Goal: Task Accomplishment & Management: Manage account settings

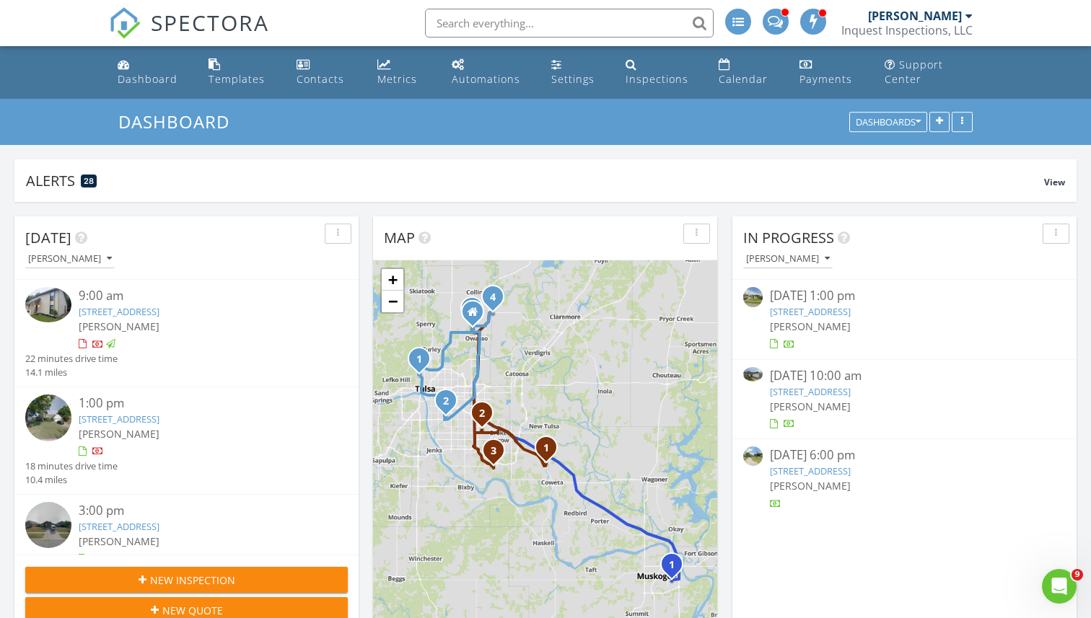
scroll to position [1314, 1092]
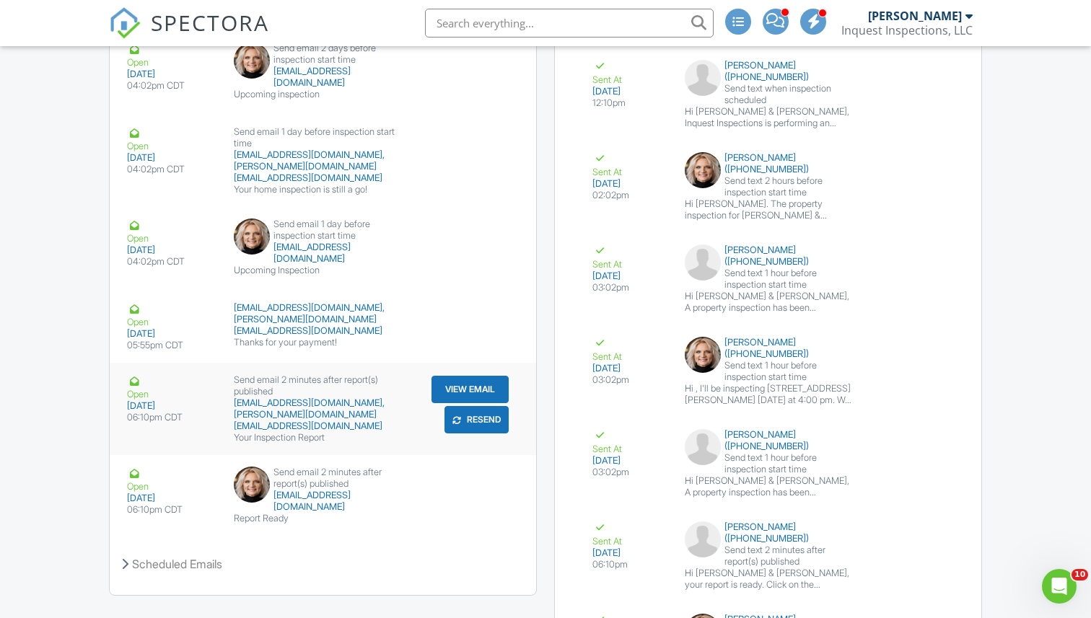
click at [459, 385] on button "View Email" at bounding box center [470, 389] width 77 height 27
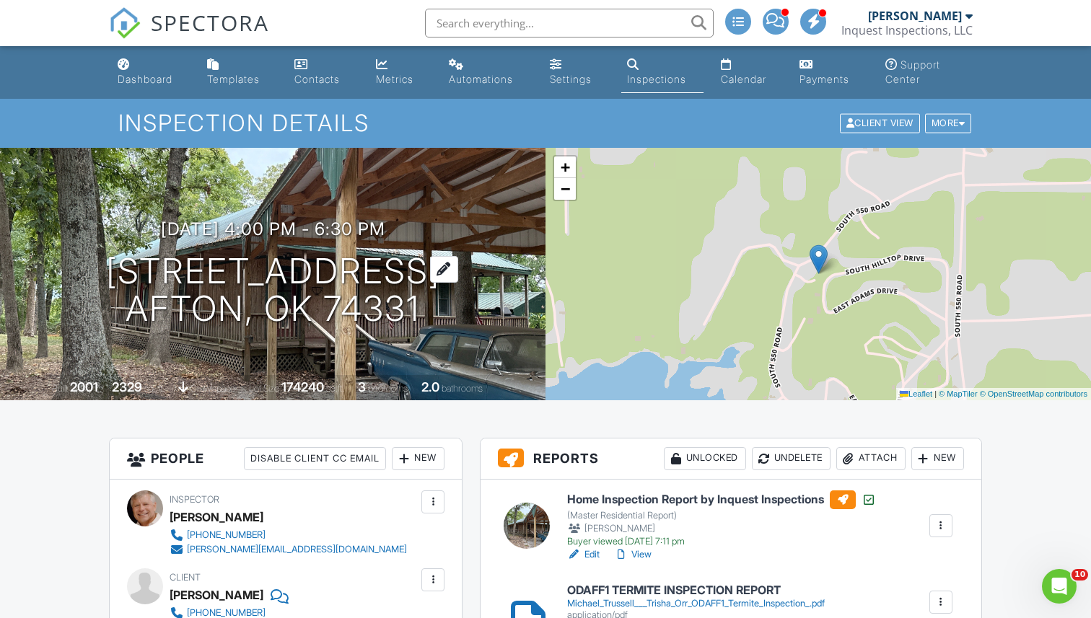
click at [265, 271] on h1 "24336 S Hilltop Dr Afton, OK 74331" at bounding box center [273, 291] width 334 height 76
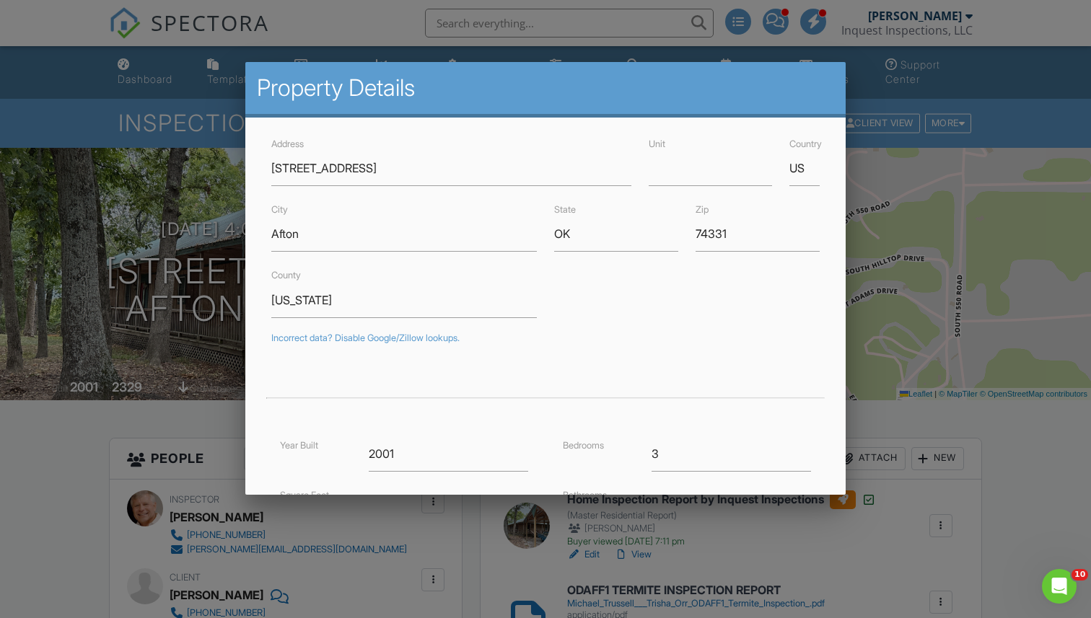
click at [75, 444] on div at bounding box center [545, 314] width 1091 height 773
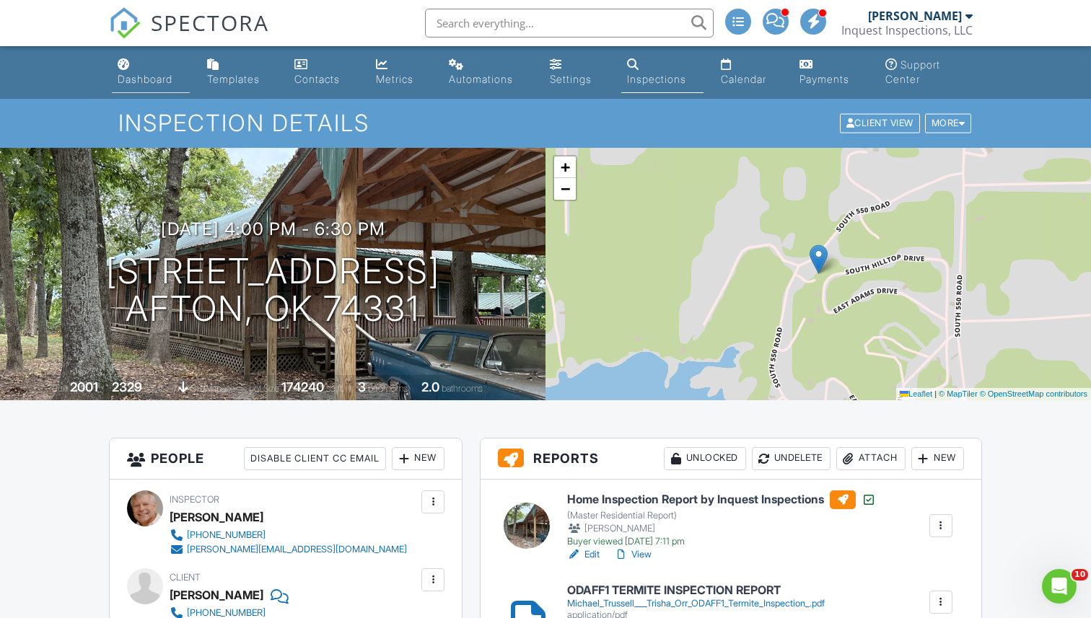
click at [150, 82] on div "Dashboard" at bounding box center [145, 79] width 55 height 12
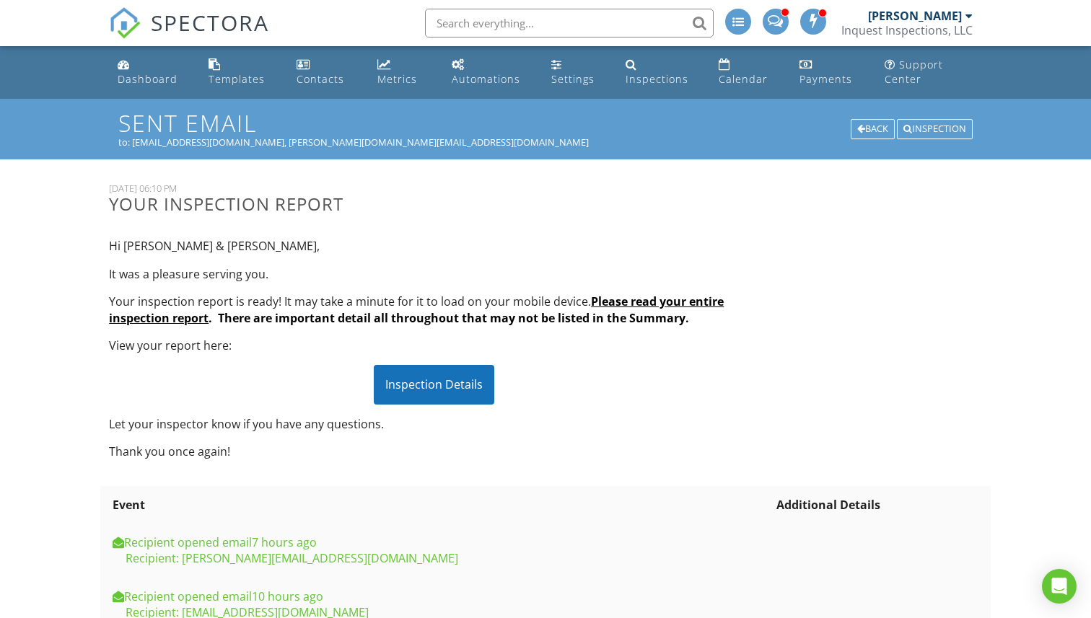
click at [439, 390] on div "Inspection Details" at bounding box center [434, 384] width 121 height 39
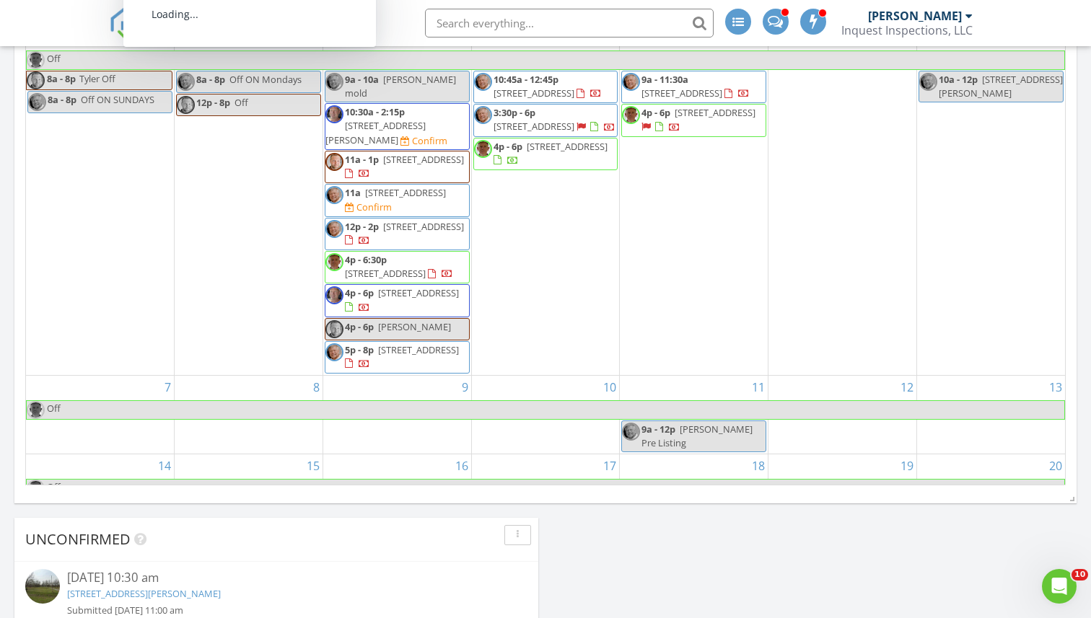
scroll to position [253, 0]
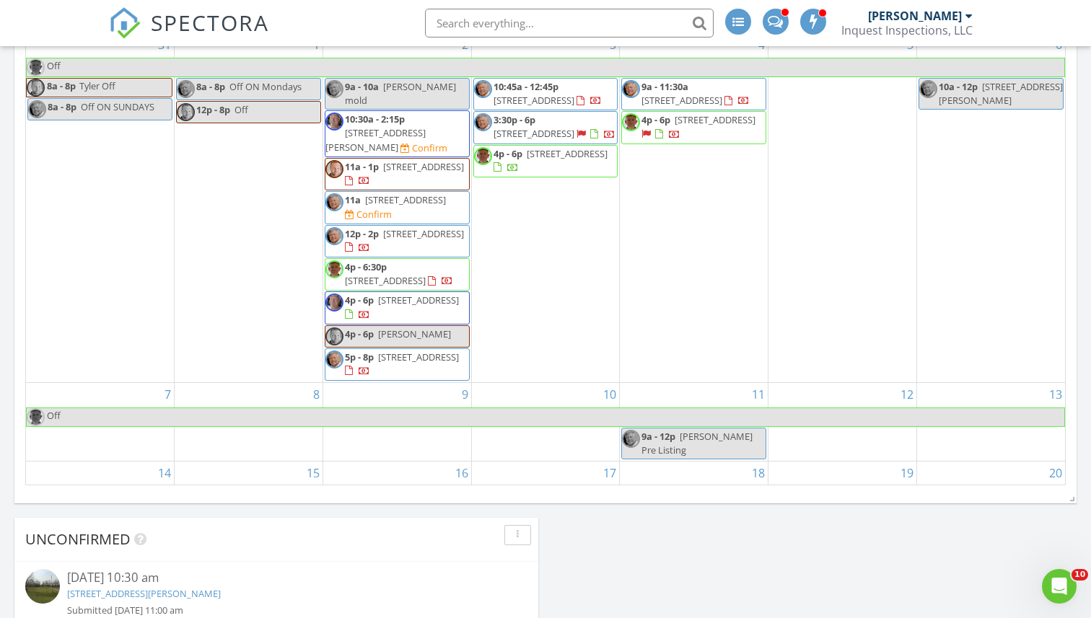
click at [0, 239] on div "Today Todd Willis 9:00 am 2012 N Santa Fe Ave, Tulsa, OK 74127 Todd Willis 22 m…" at bounding box center [545, 5] width 1091 height 1313
click at [1, 211] on div "Today Todd Willis 9:00 am 2012 N Santa Fe Ave, Tulsa, OK 74127 Todd Willis 22 m…" at bounding box center [545, 5] width 1091 height 1313
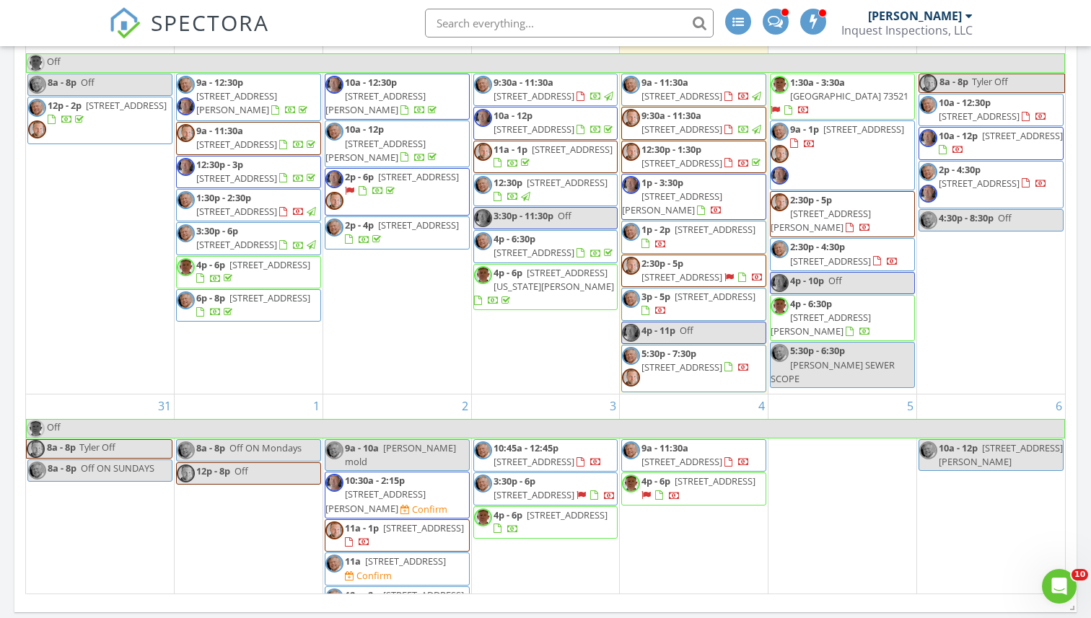
scroll to position [647, 0]
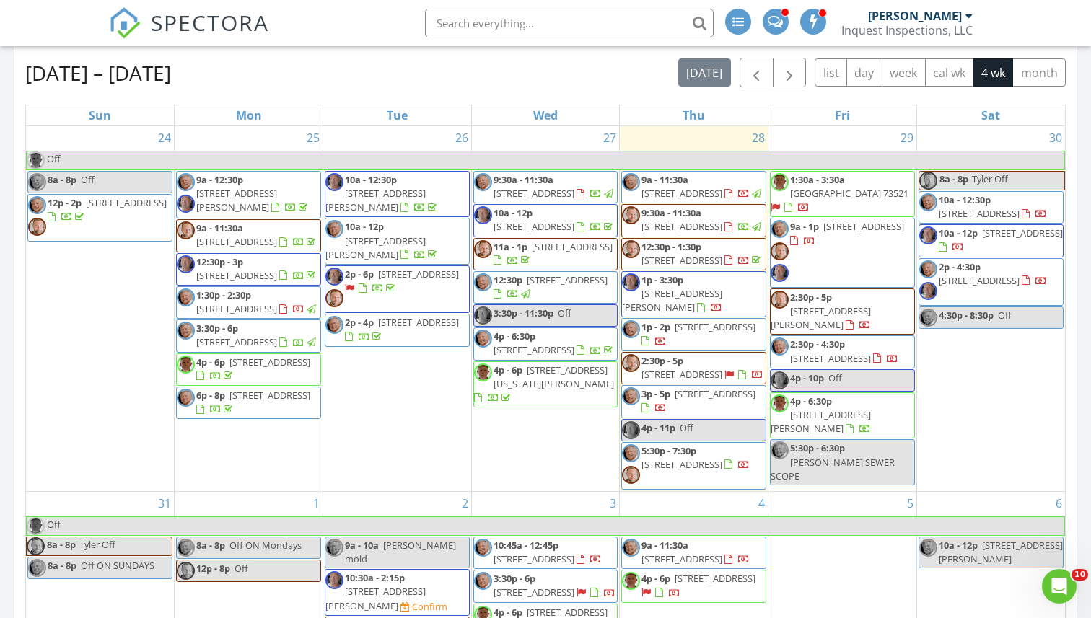
click at [965, 287] on span "13905 E 88th Ct N, Owasso 74055" at bounding box center [979, 280] width 81 height 13
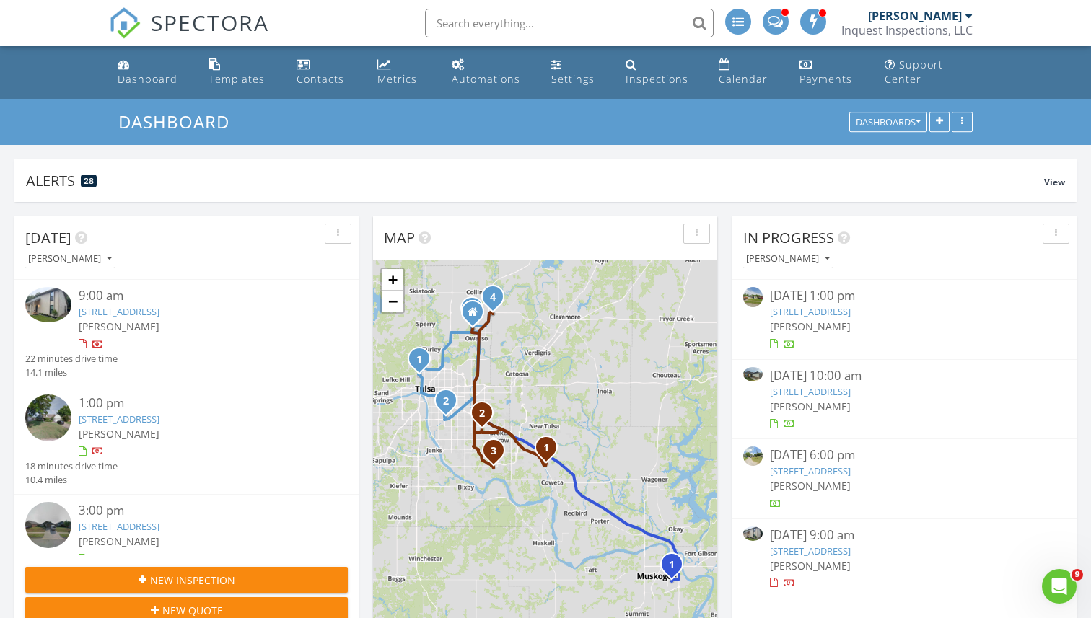
scroll to position [1314, 1092]
click at [51, 418] on img at bounding box center [48, 418] width 46 height 46
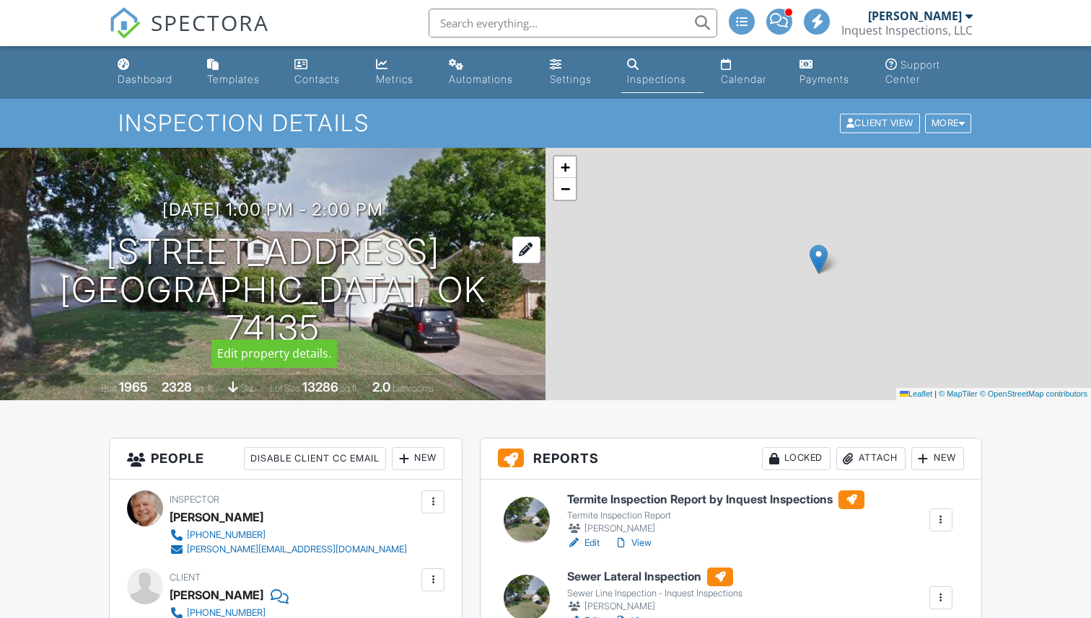
click at [258, 271] on h1 "4812 S Knoxville Ave Tulsa, OK 74135" at bounding box center [272, 290] width 499 height 114
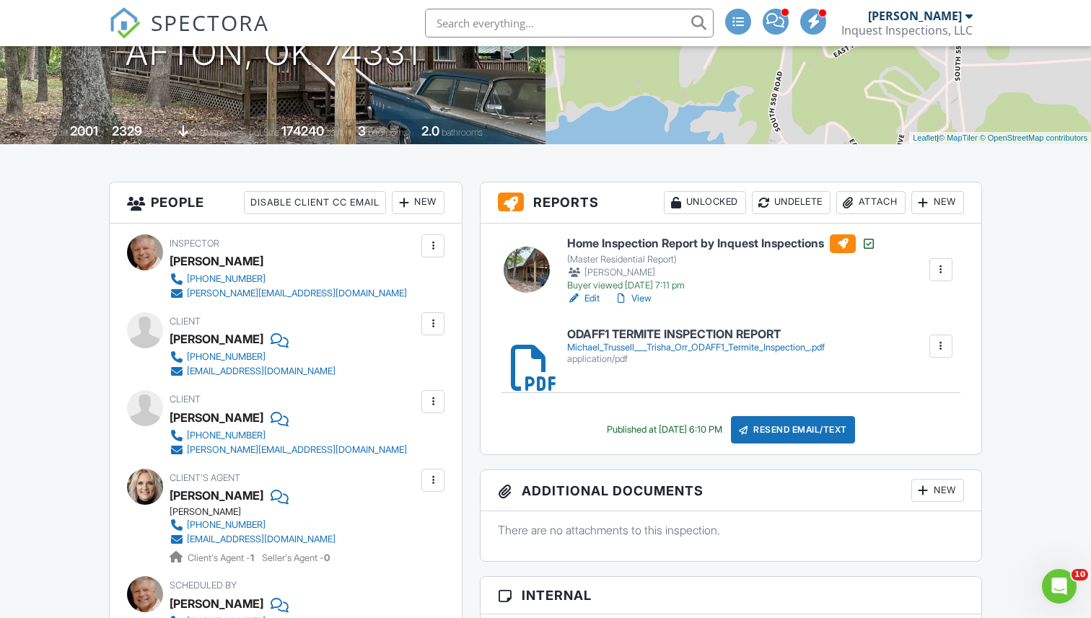
scroll to position [187, 0]
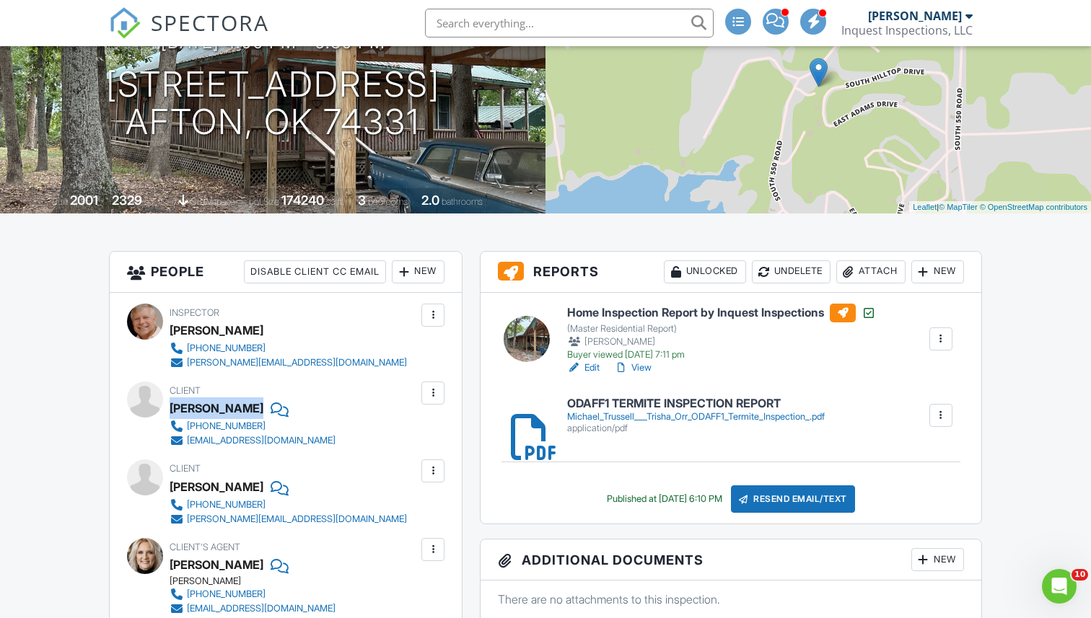
drag, startPoint x: 171, startPoint y: 407, endPoint x: 263, endPoint y: 406, distance: 91.6
click at [263, 406] on div "[PERSON_NAME]" at bounding box center [259, 409] width 178 height 22
copy div "[PERSON_NAME]"
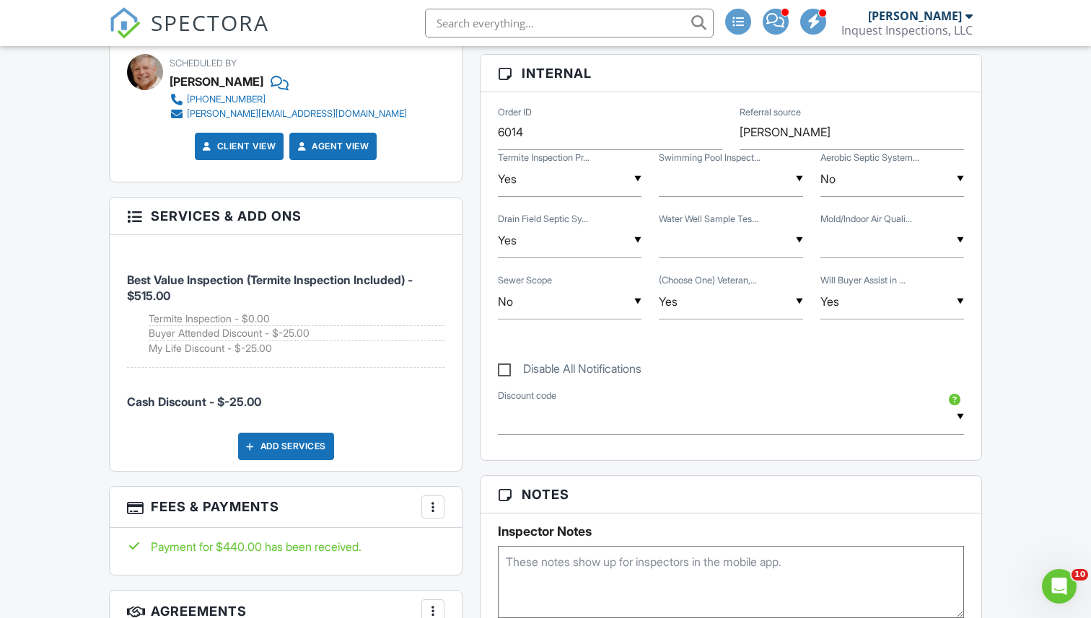
scroll to position [979, 0]
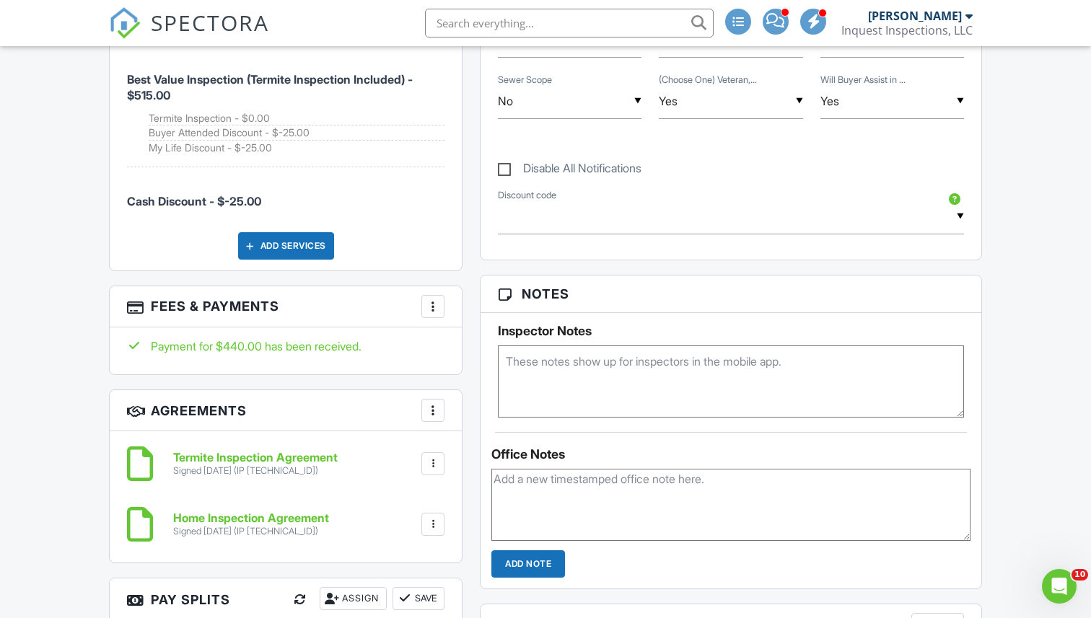
click at [431, 307] on div at bounding box center [433, 306] width 14 height 14
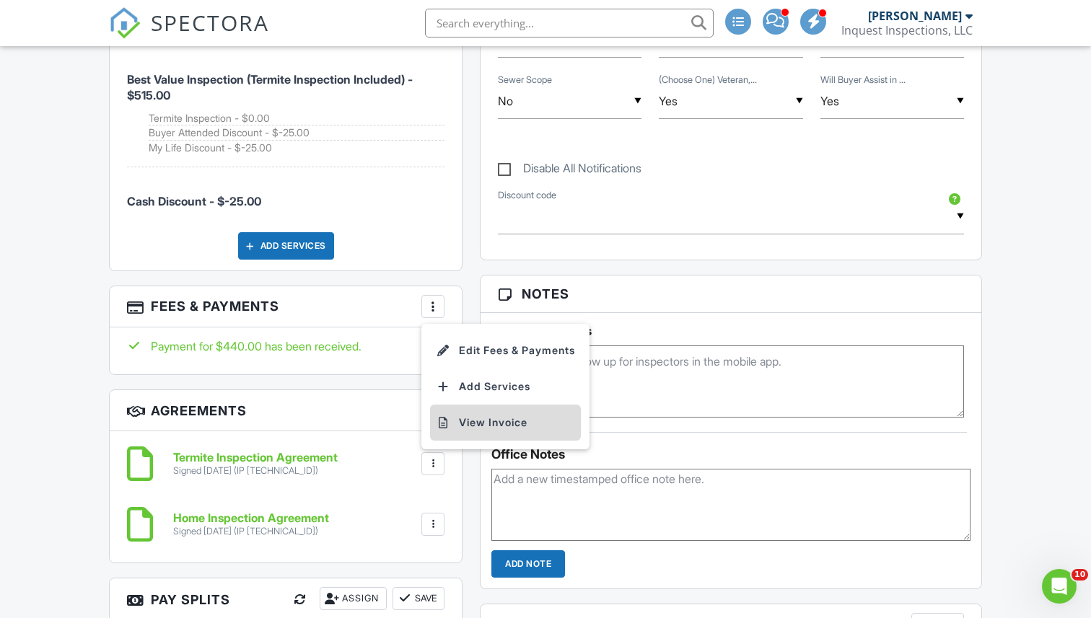
click at [474, 410] on li "View Invoice" at bounding box center [505, 423] width 151 height 36
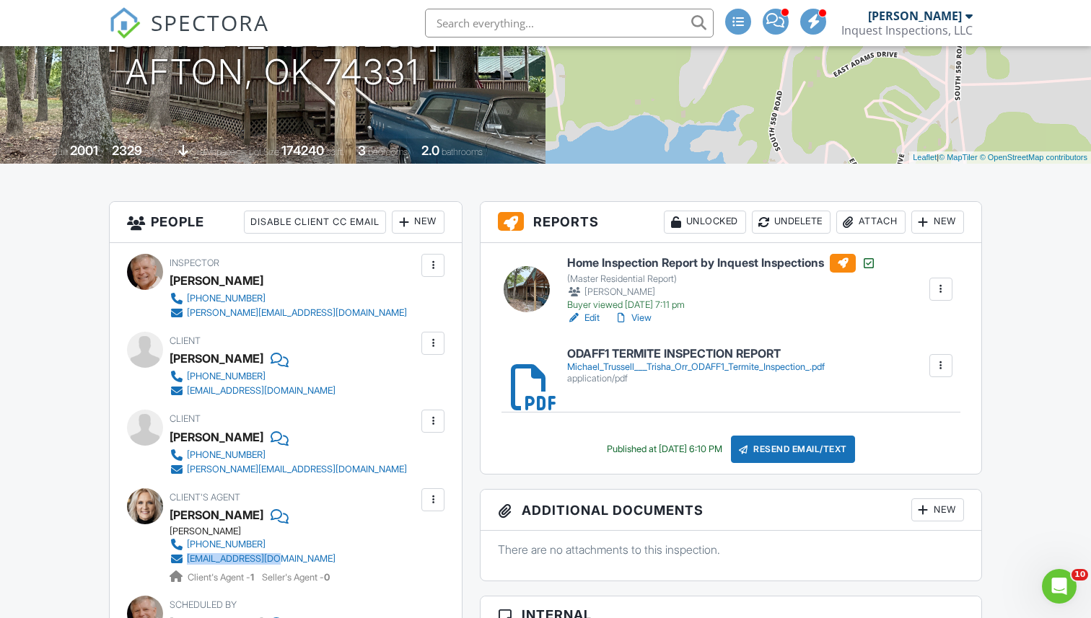
scroll to position [0, 0]
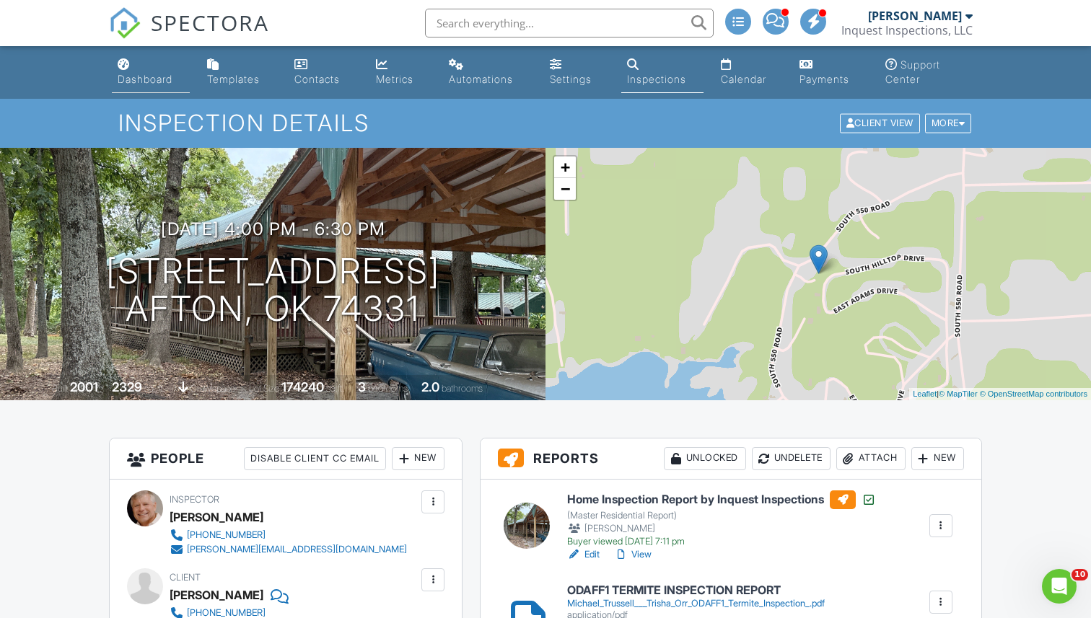
click at [153, 80] on div "Dashboard" at bounding box center [145, 79] width 55 height 12
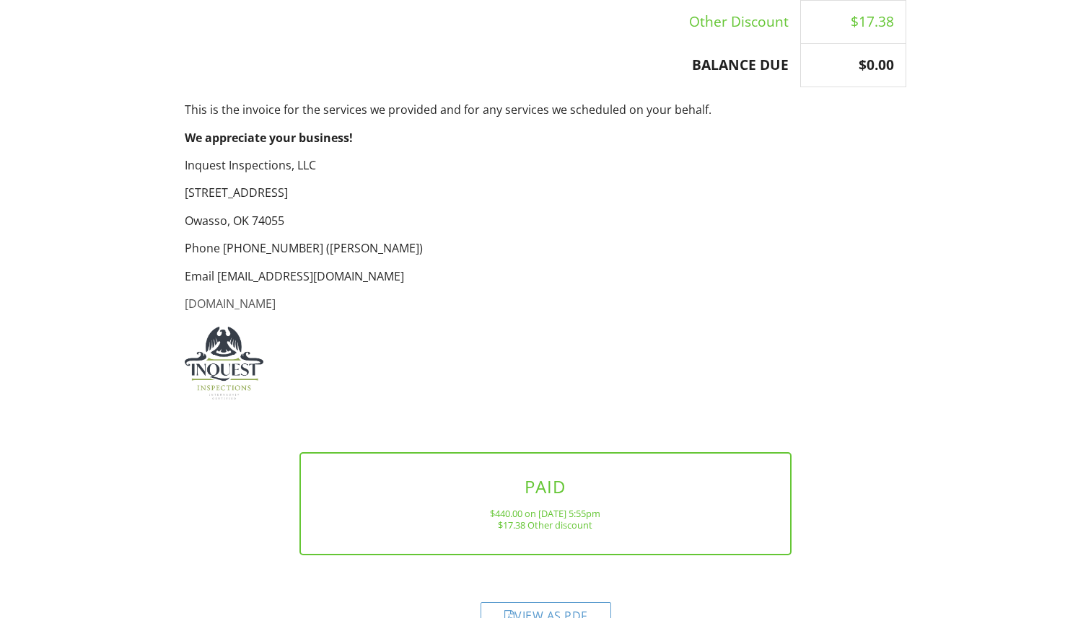
scroll to position [784, 0]
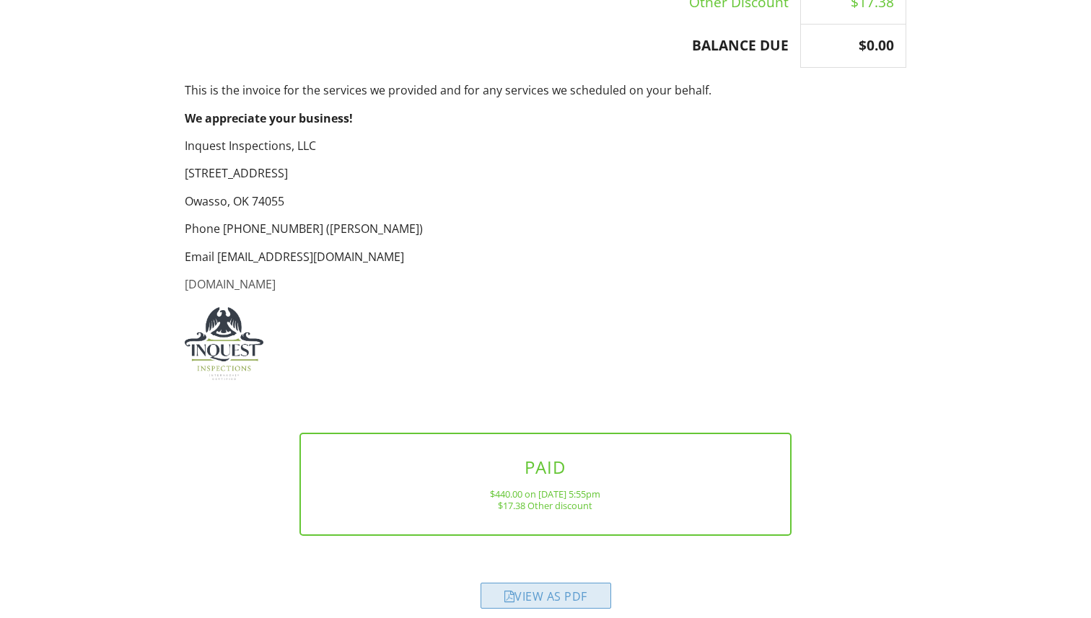
click at [534, 583] on div "View as PDF" at bounding box center [546, 596] width 131 height 26
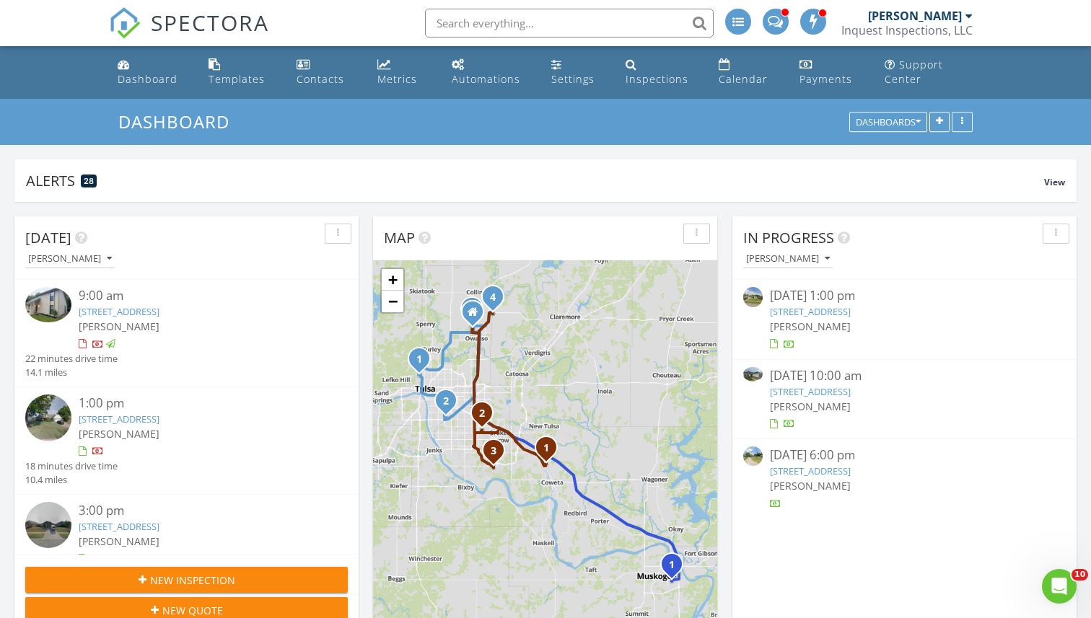
click at [49, 413] on img at bounding box center [48, 418] width 46 height 46
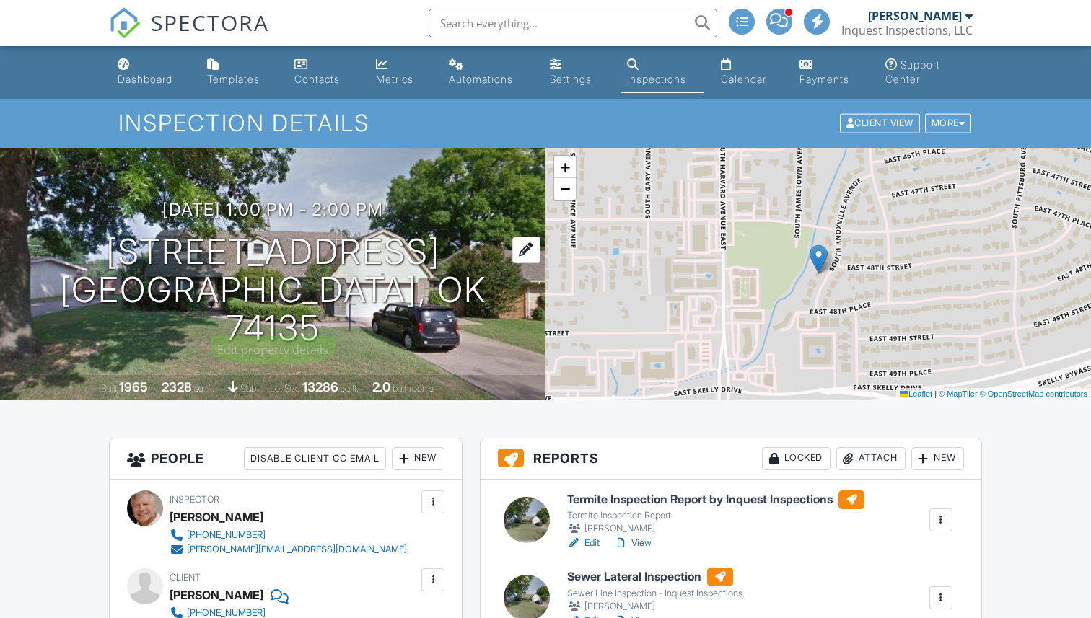
click at [268, 276] on h1 "[STREET_ADDRESS] [GEOGRAPHIC_DATA], OK 74135" at bounding box center [272, 290] width 499 height 114
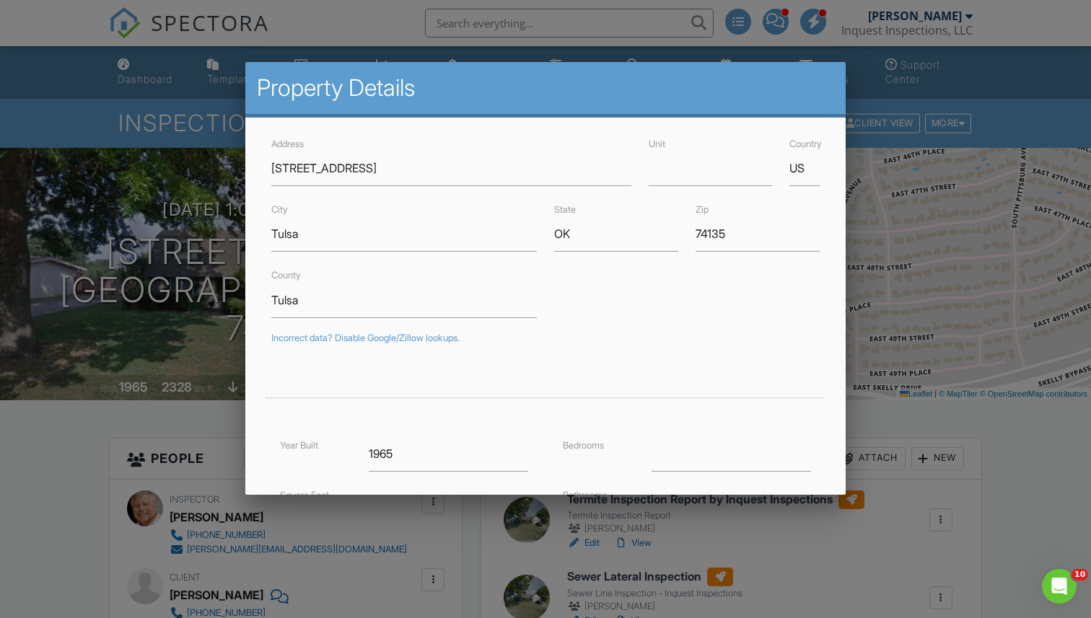
click at [96, 440] on div at bounding box center [545, 314] width 1091 height 773
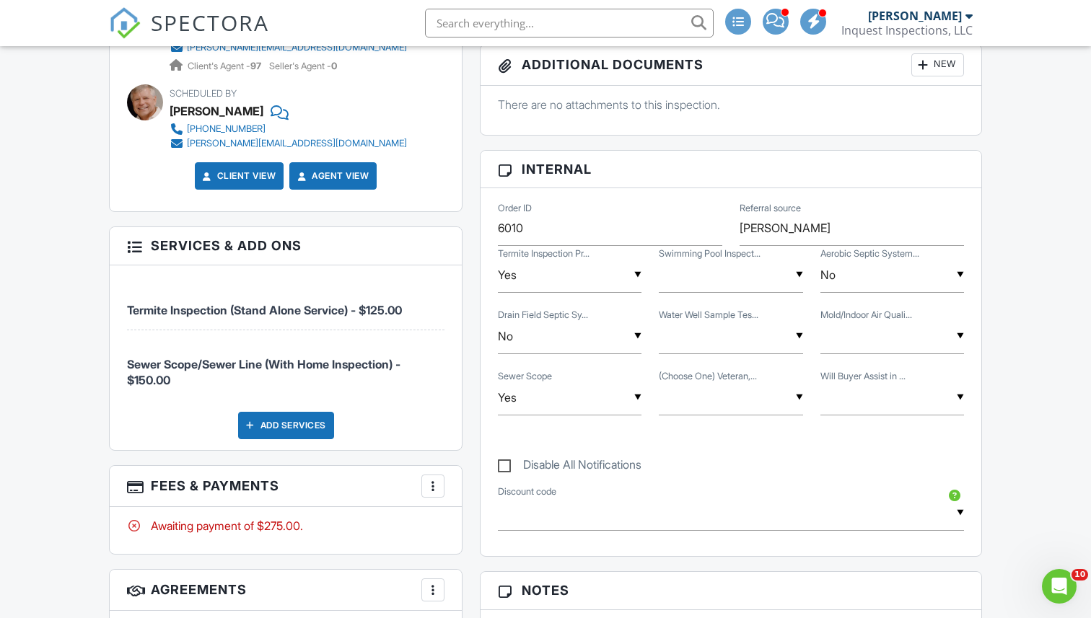
scroll to position [770, 0]
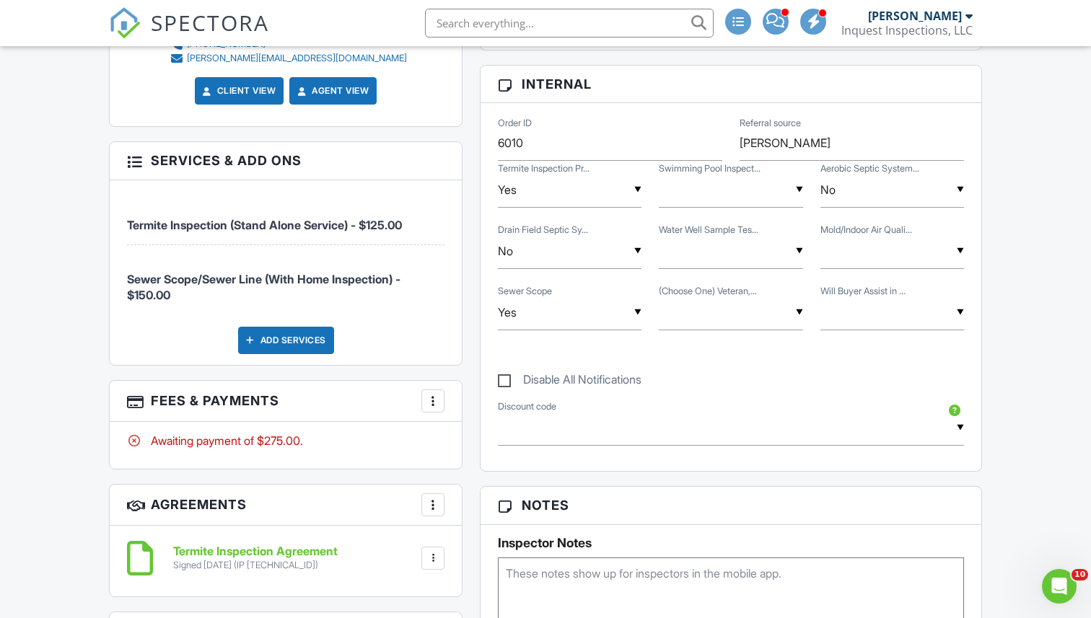
click at [432, 403] on div at bounding box center [433, 401] width 14 height 14
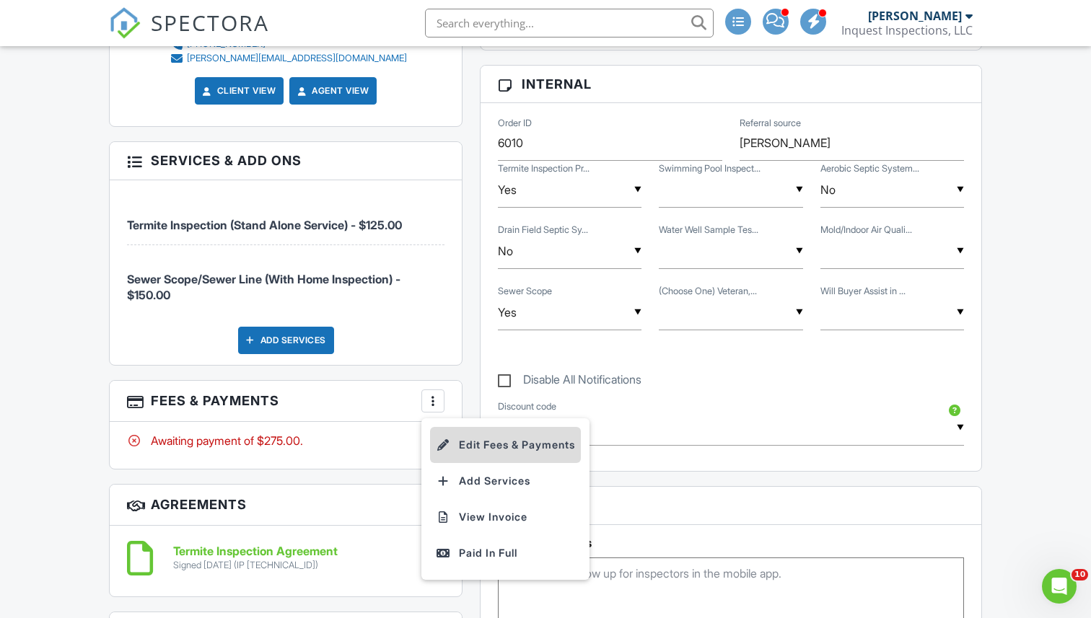
click at [464, 443] on li "Edit Fees & Payments" at bounding box center [505, 445] width 151 height 36
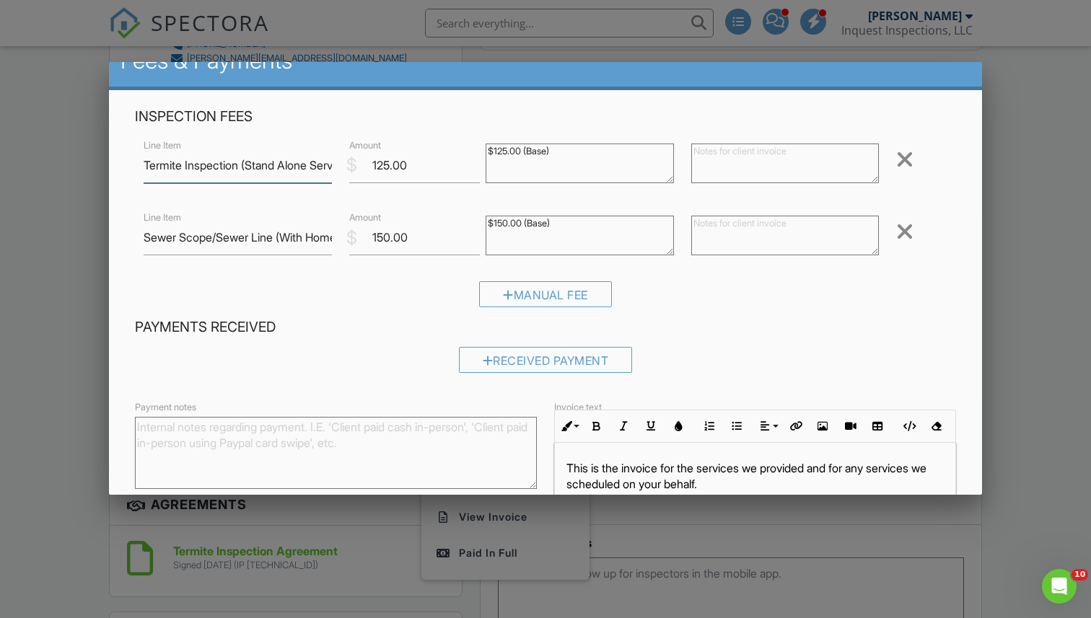
scroll to position [0, 0]
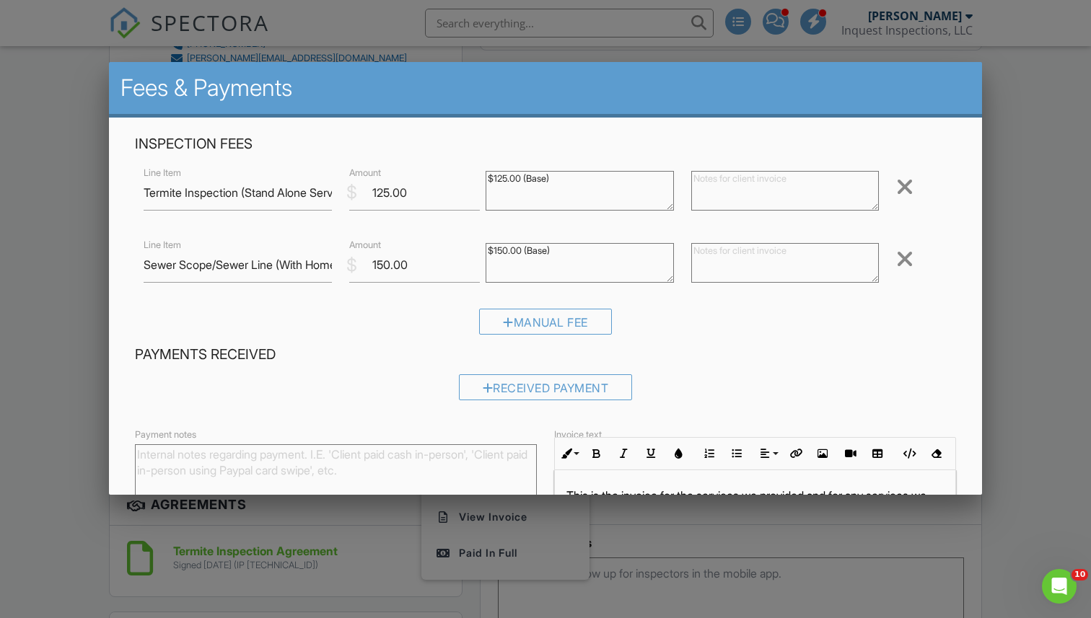
click at [60, 313] on div at bounding box center [545, 314] width 1091 height 773
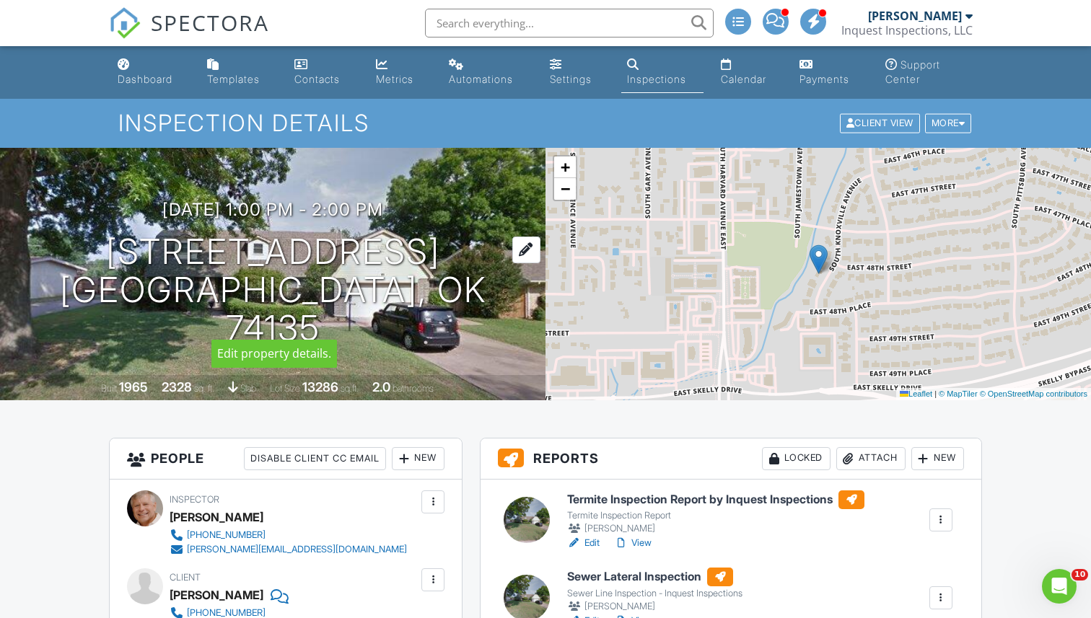
click at [271, 263] on h1 "4812 S Knoxville Ave Tulsa, OK 74135" at bounding box center [272, 290] width 499 height 114
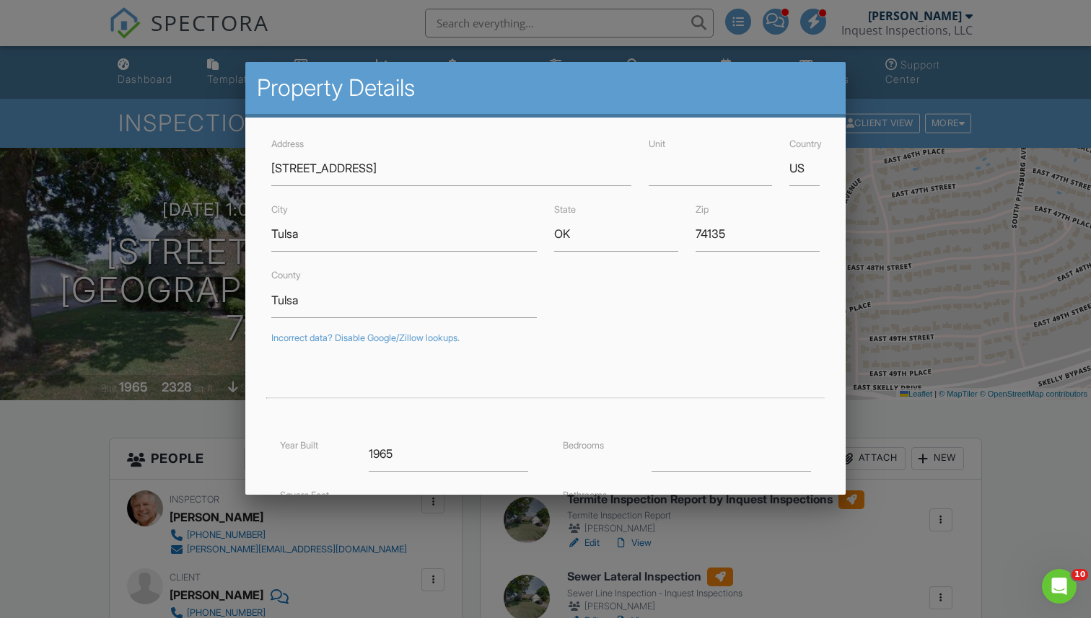
click at [85, 442] on div at bounding box center [545, 314] width 1091 height 773
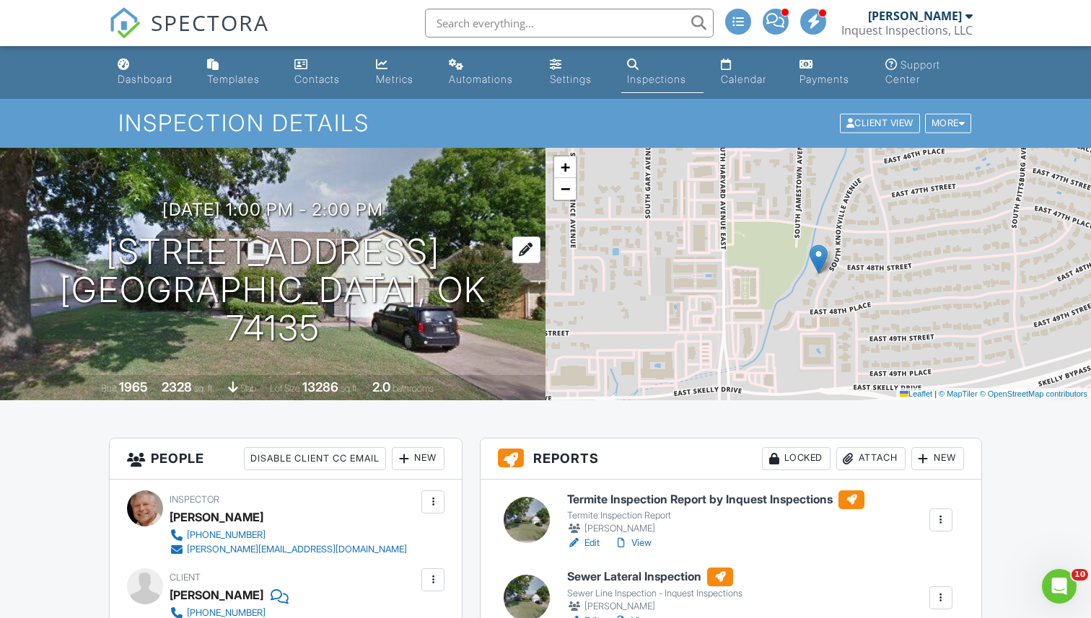
click at [295, 275] on h1 "4812 S Knoxville Ave Tulsa, OK 74135" at bounding box center [272, 290] width 499 height 114
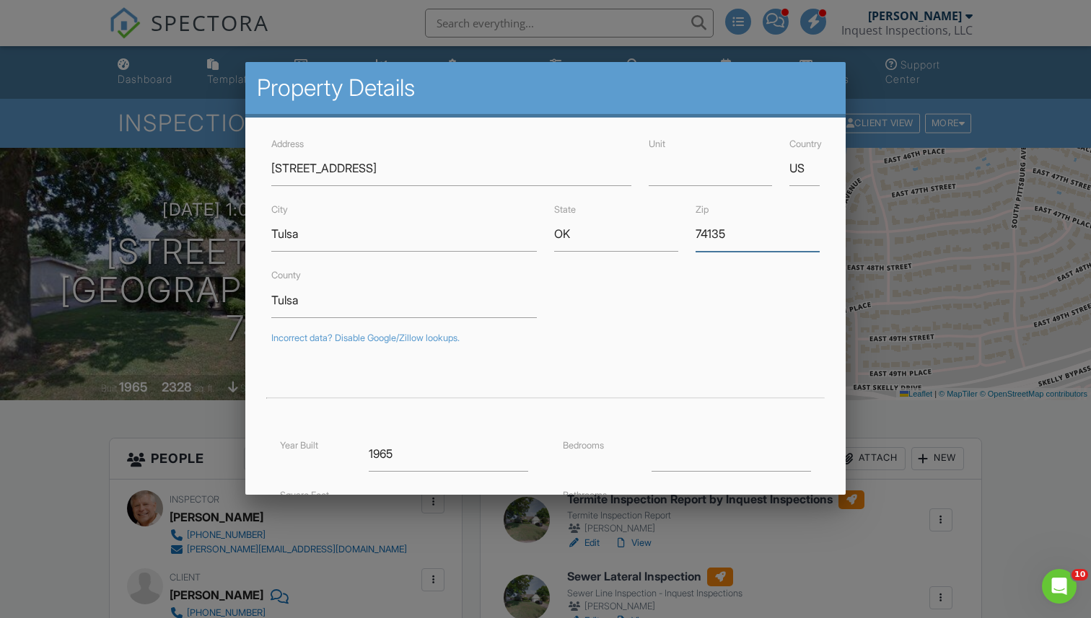
drag, startPoint x: 696, startPoint y: 232, endPoint x: 745, endPoint y: 233, distance: 49.1
click at [745, 233] on input "74135" at bounding box center [758, 233] width 124 height 35
click at [161, 414] on div at bounding box center [545, 314] width 1091 height 773
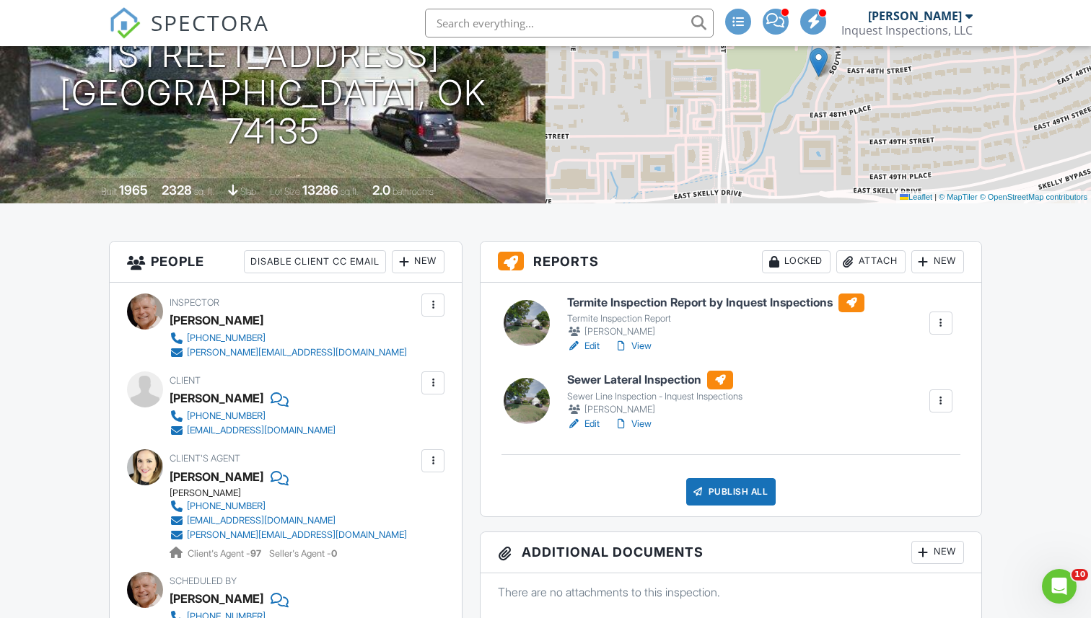
scroll to position [235, 0]
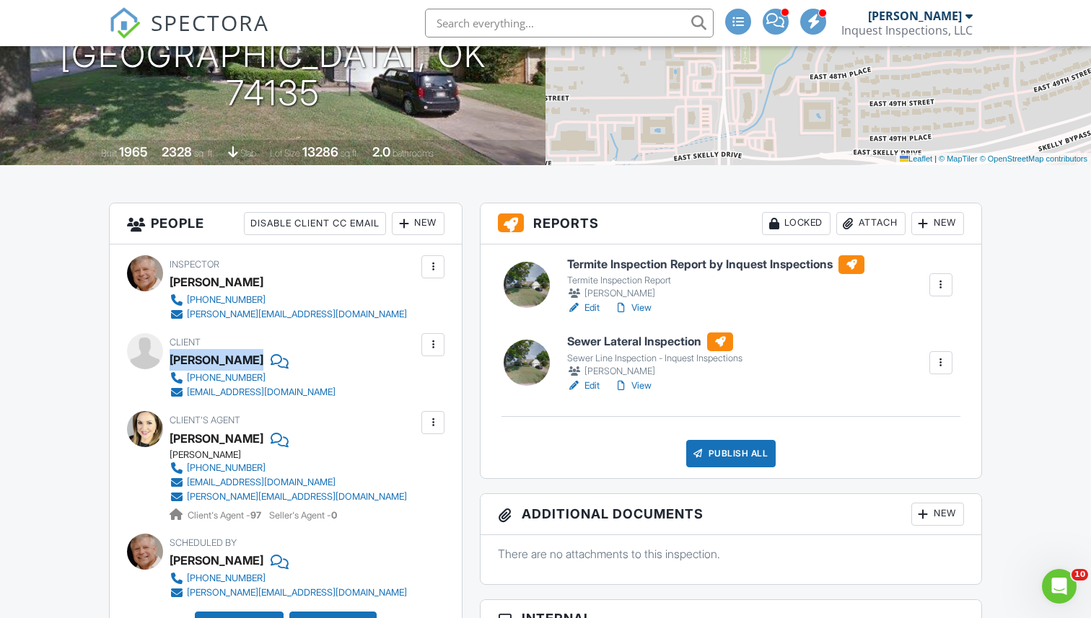
drag, startPoint x: 172, startPoint y: 361, endPoint x: 256, endPoint y: 361, distance: 84.4
click at [256, 361] on div "Anna Wallace" at bounding box center [259, 360] width 178 height 22
copy div "Anna Wallace"
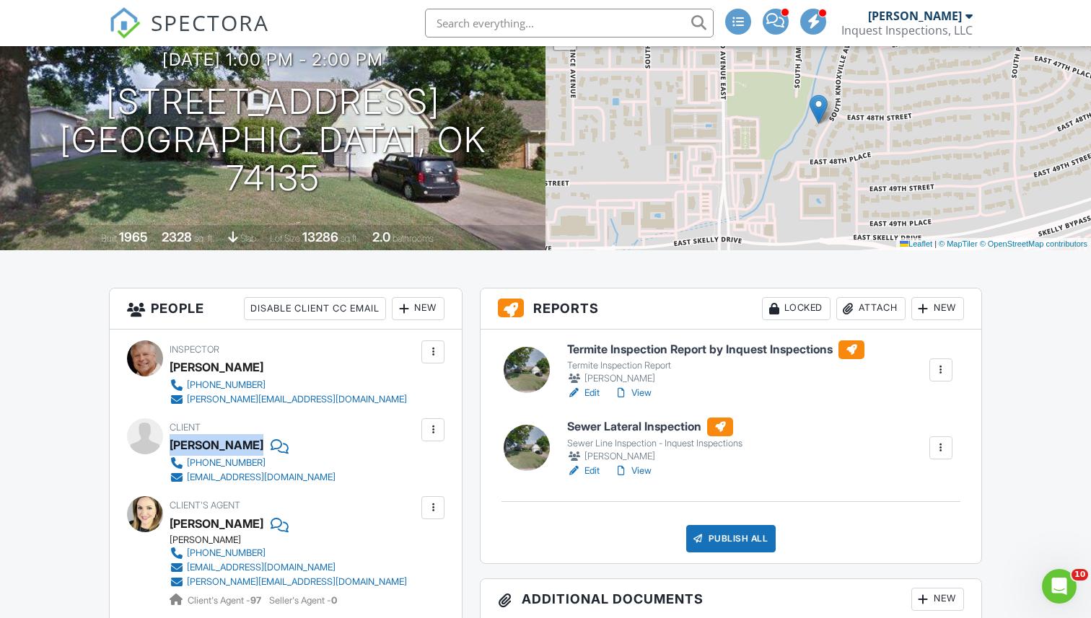
scroll to position [0, 0]
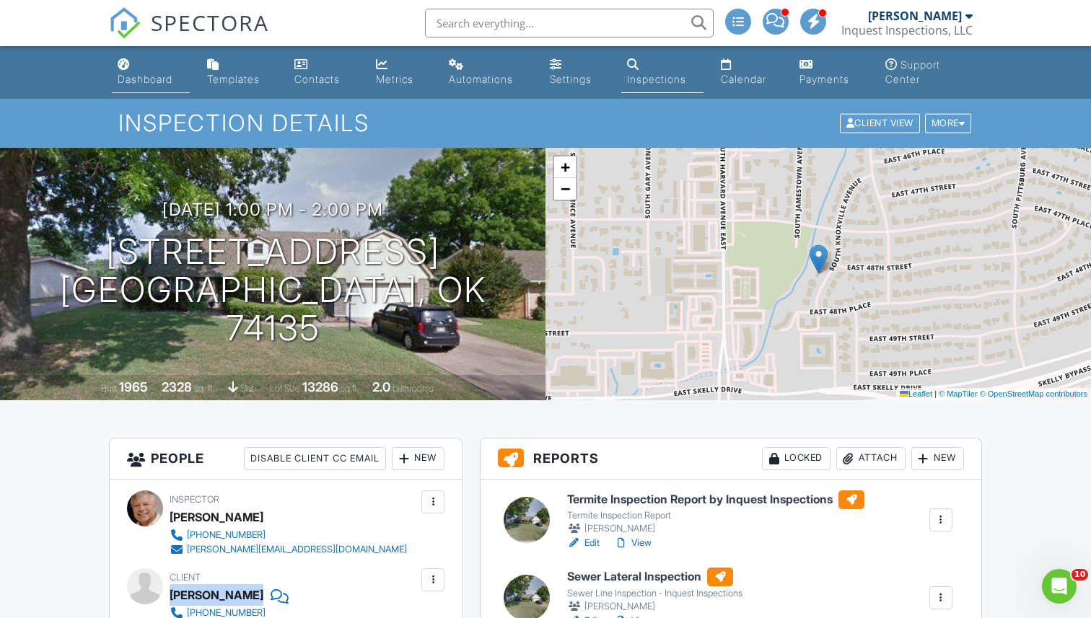
click at [153, 83] on div "Dashboard" at bounding box center [145, 79] width 55 height 12
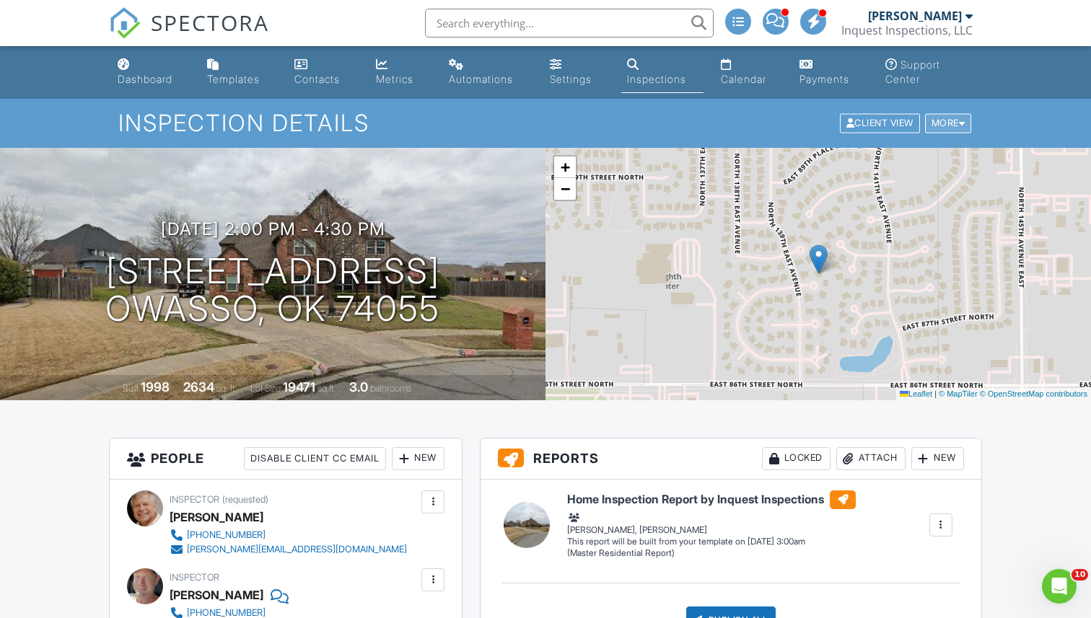
click at [942, 126] on div "More" at bounding box center [948, 123] width 47 height 19
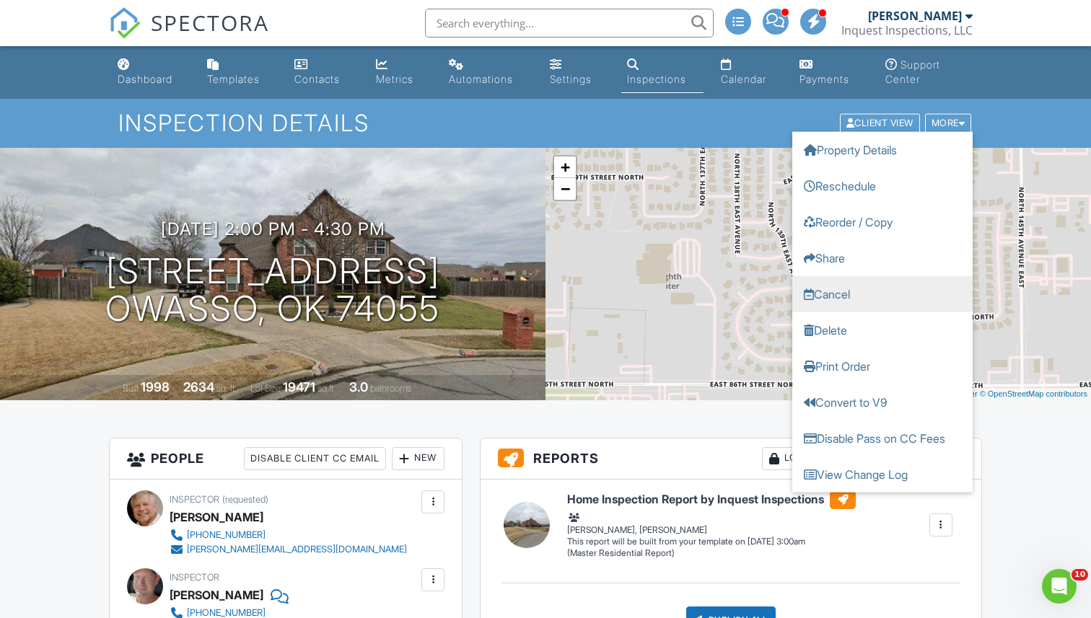
click at [851, 288] on link "Cancel" at bounding box center [882, 294] width 180 height 36
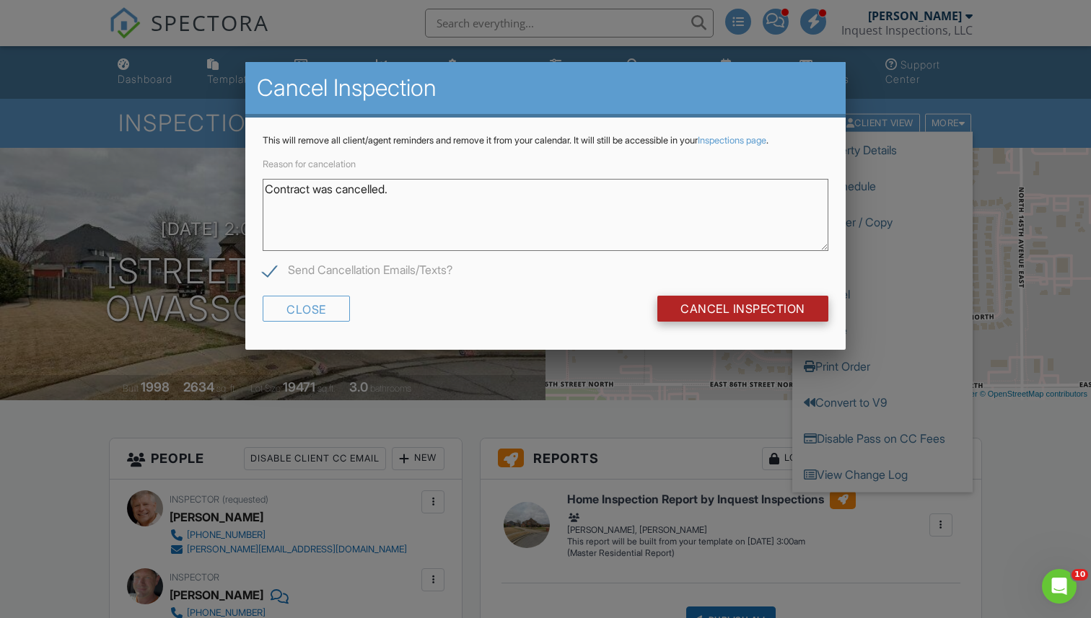
type textarea "Contract was cancelled."
click at [716, 307] on input "Cancel Inspection" at bounding box center [742, 309] width 171 height 26
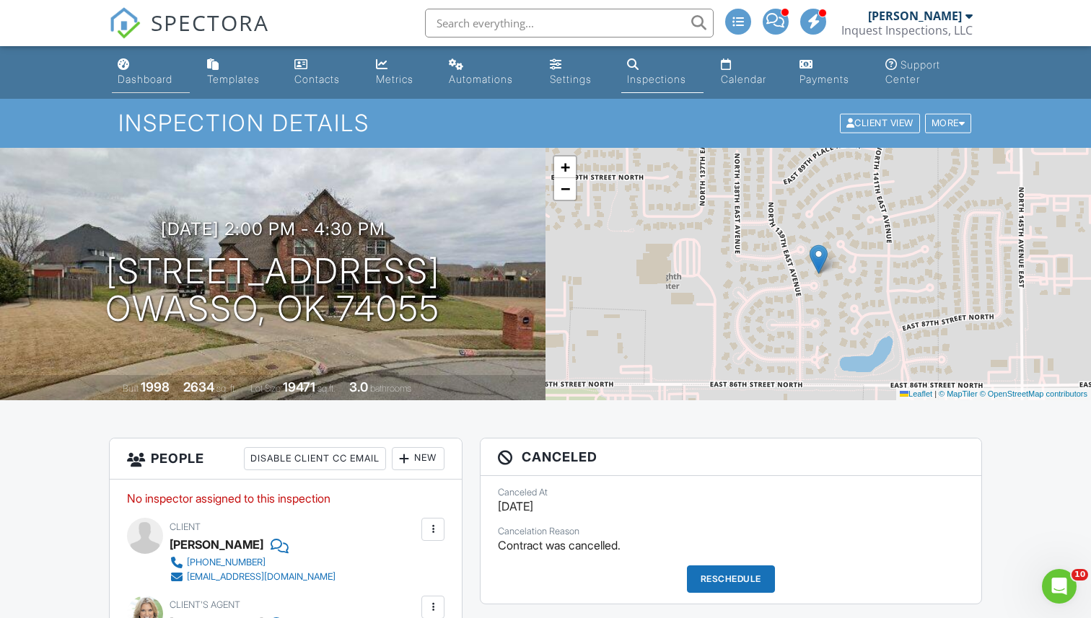
click at [146, 79] on div "Dashboard" at bounding box center [145, 79] width 55 height 12
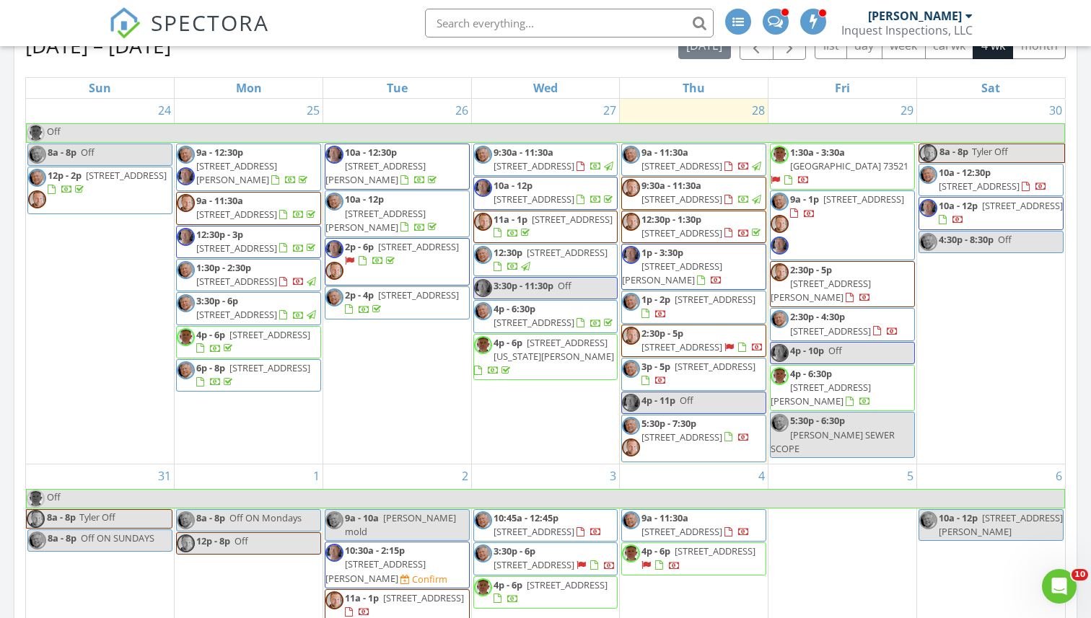
scroll to position [636, 0]
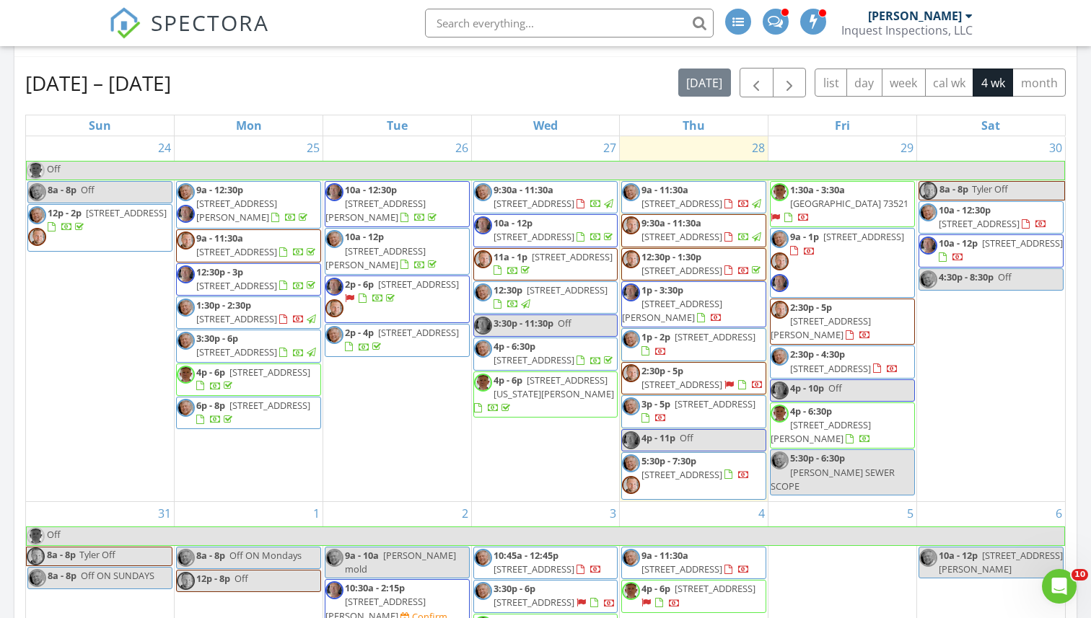
click at [979, 284] on span "4:30p - 8:30p" at bounding box center [966, 277] width 55 height 13
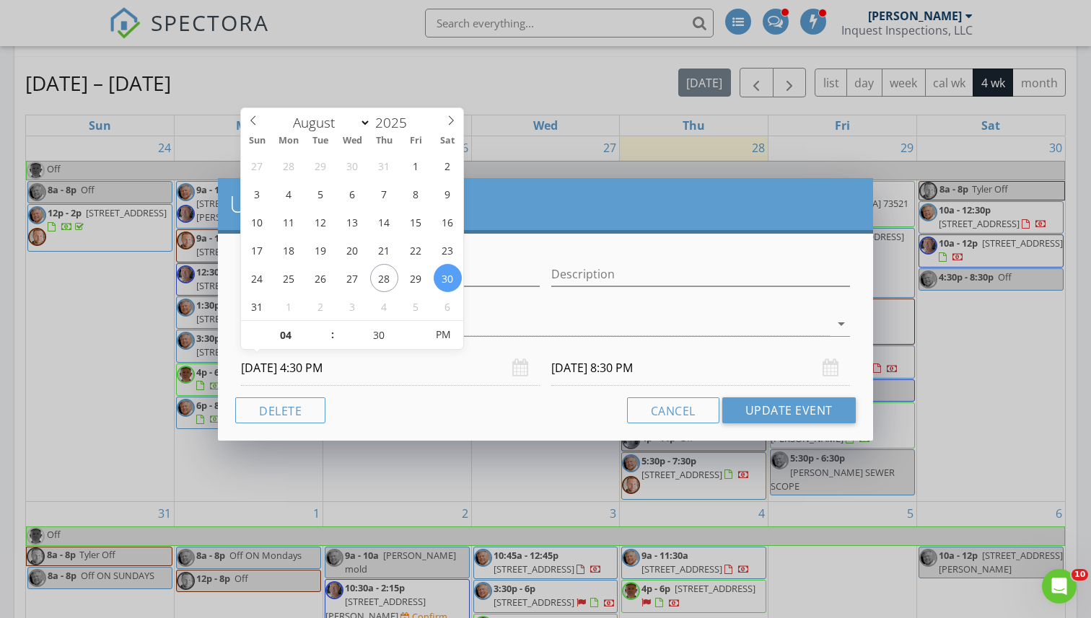
click at [330, 367] on input "08/30/2025 4:30 PM" at bounding box center [390, 368] width 299 height 35
click at [297, 340] on input "04" at bounding box center [285, 335] width 89 height 29
type input "12"
type input "08/30/2025 12:30 PM"
click at [502, 410] on div "Cancel Update Event" at bounding box center [545, 411] width 620 height 26
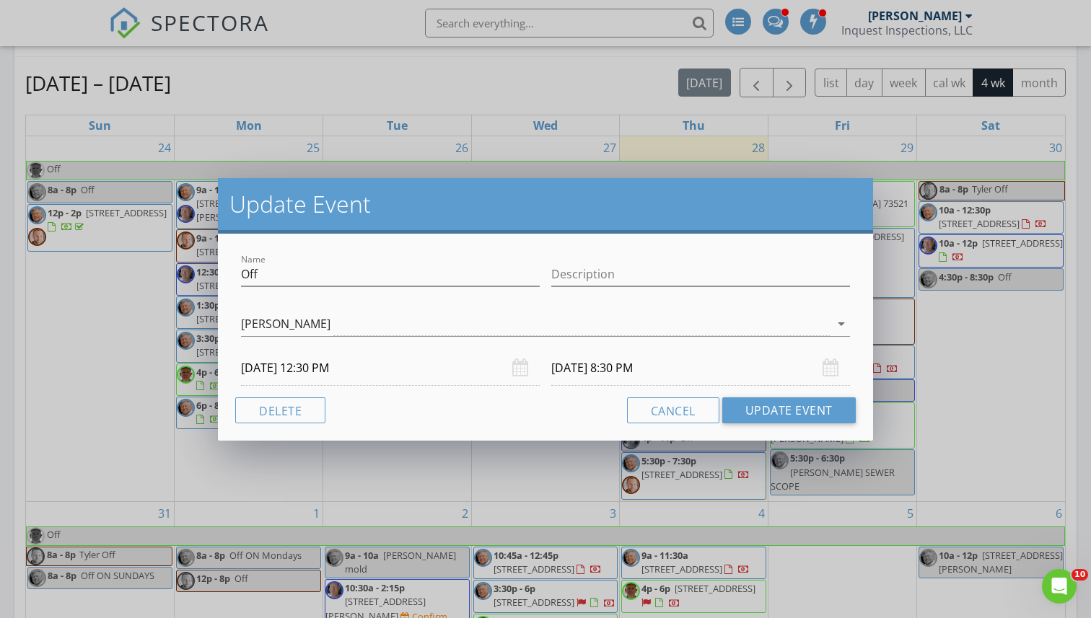
type input "04"
type input "08/30/2025 4:30 PM"
click at [621, 370] on input "08/30/2025 4:30 PM" at bounding box center [700, 368] width 299 height 35
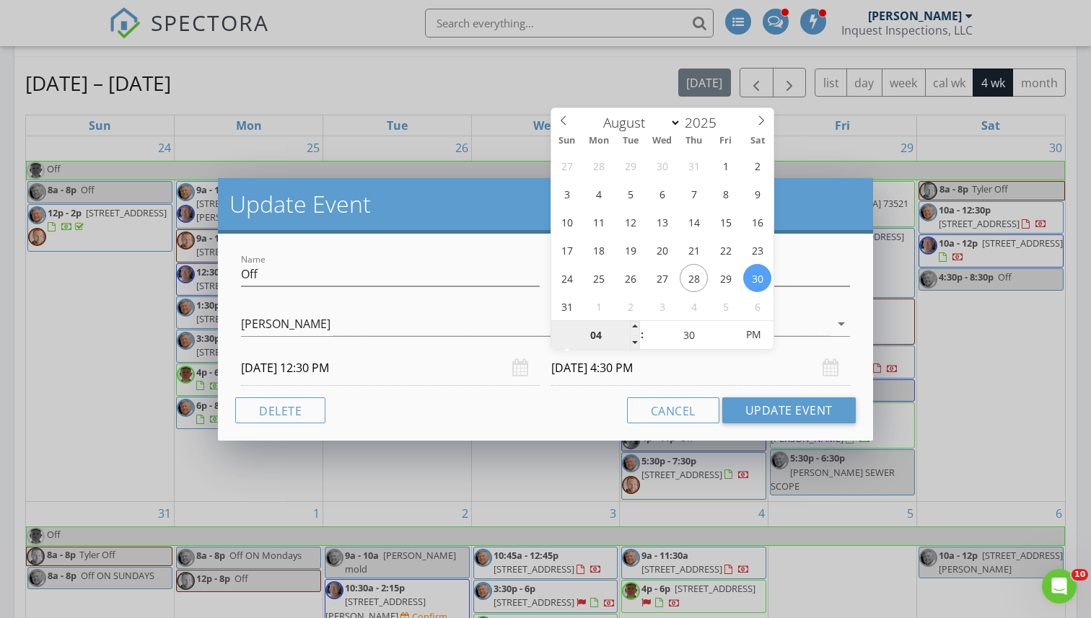
click at [606, 344] on input "04" at bounding box center [595, 335] width 89 height 29
type input "08"
type input "08/30/2025 8:30 PM"
click at [553, 407] on div "Cancel Update Event" at bounding box center [545, 411] width 620 height 26
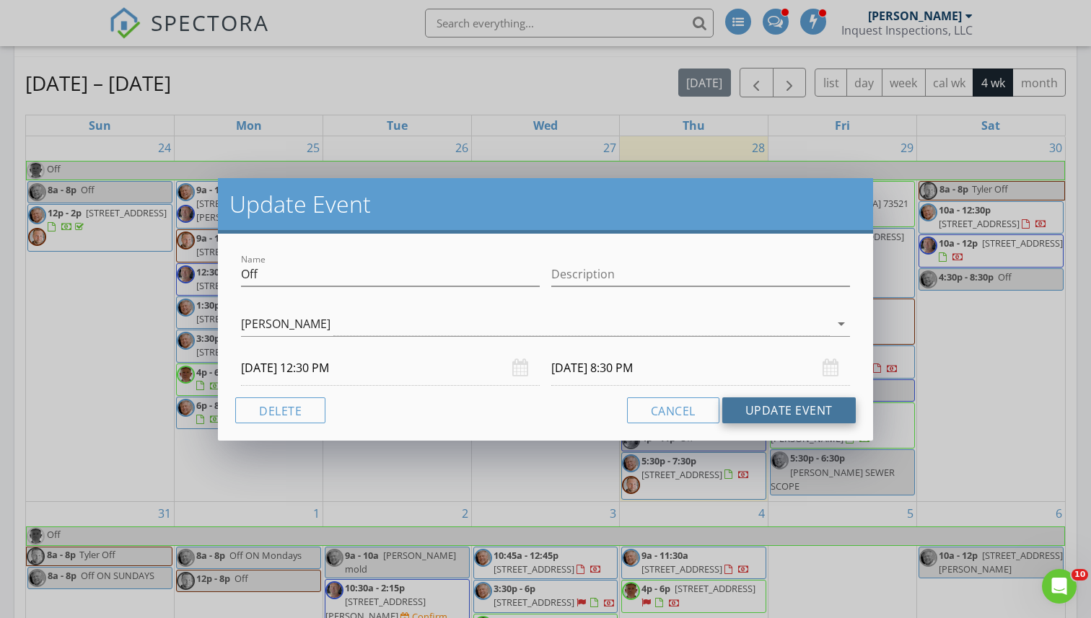
click at [768, 413] on button "Update Event" at bounding box center [788, 411] width 133 height 26
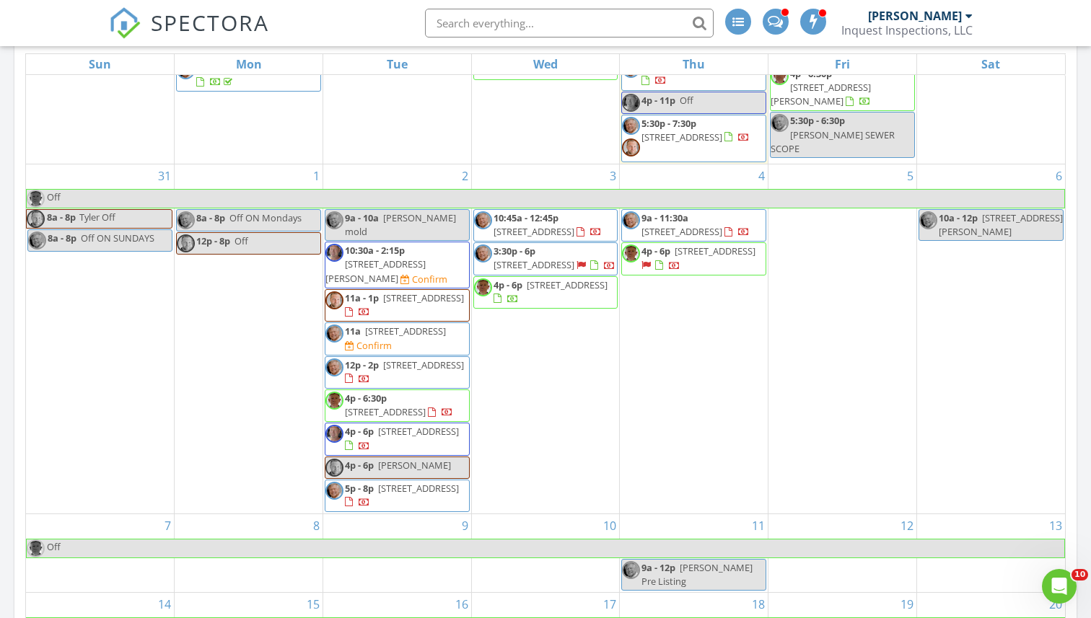
scroll to position [702, 0]
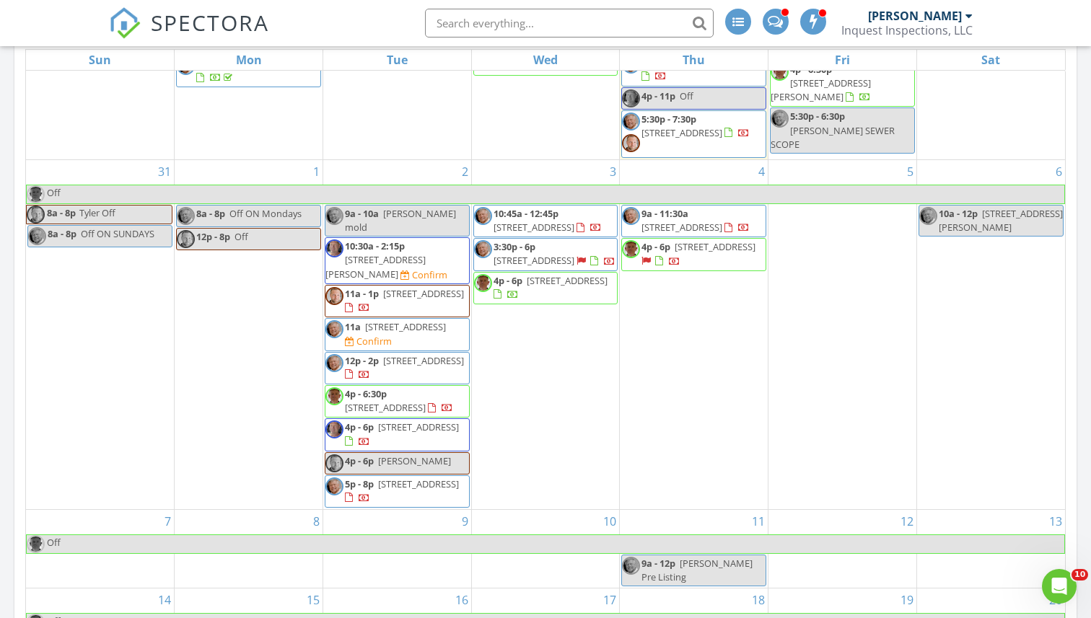
click at [403, 333] on span "4132 E 62nd Pl, Tulsa 74136" at bounding box center [405, 326] width 81 height 13
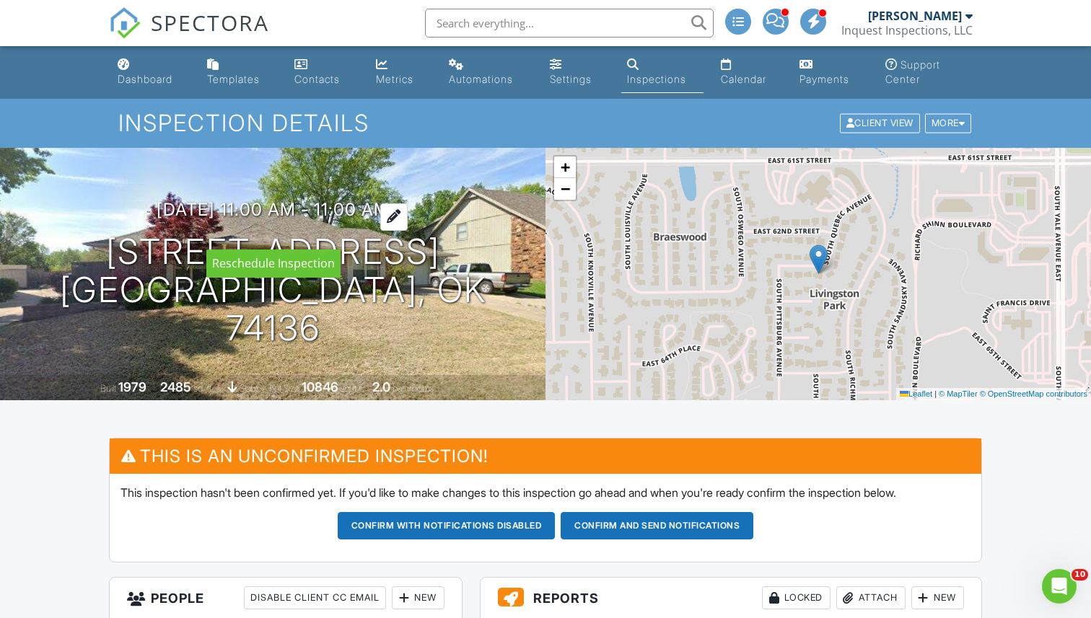
click at [274, 219] on h3 "09/02/2025 11:00 am - 11:00 am" at bounding box center [273, 209] width 233 height 19
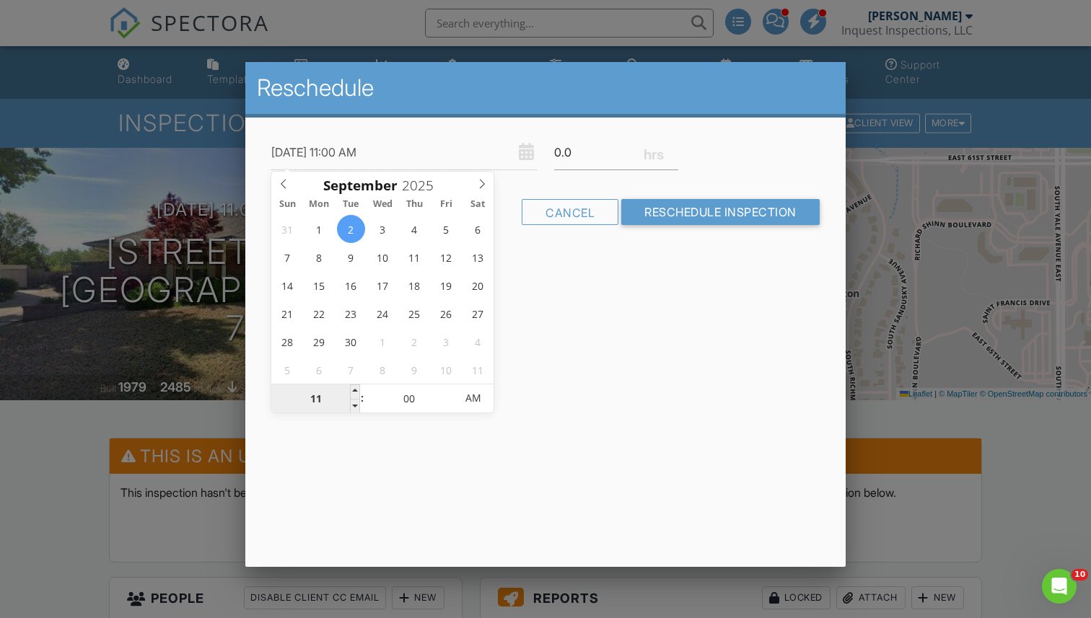
click at [331, 398] on input "11" at bounding box center [315, 399] width 89 height 29
type input "09/02/2025 9:00 AM"
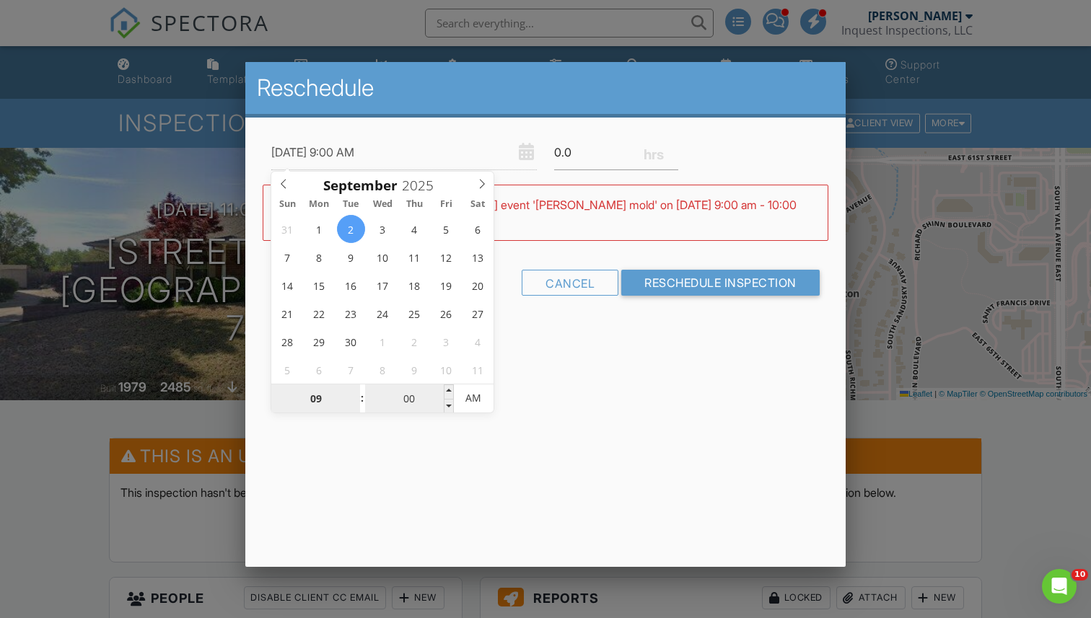
type input "09"
click at [414, 399] on input "00" at bounding box center [409, 399] width 89 height 29
type input "09/02/2025 9:03 AM"
type input "03"
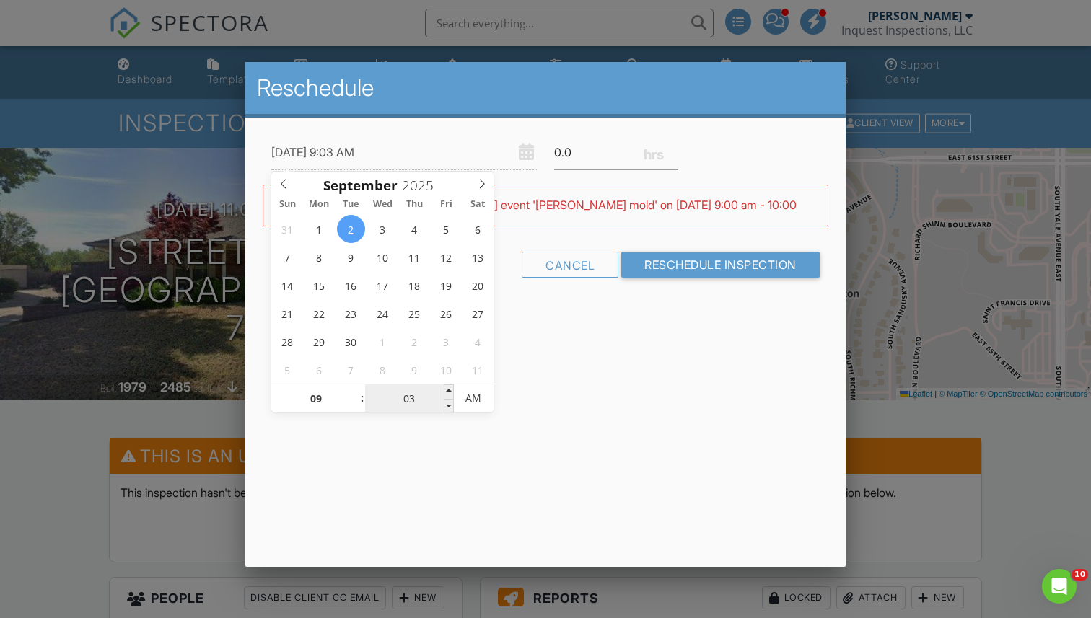
type input "[DATE] 9:30 AM"
type input "30"
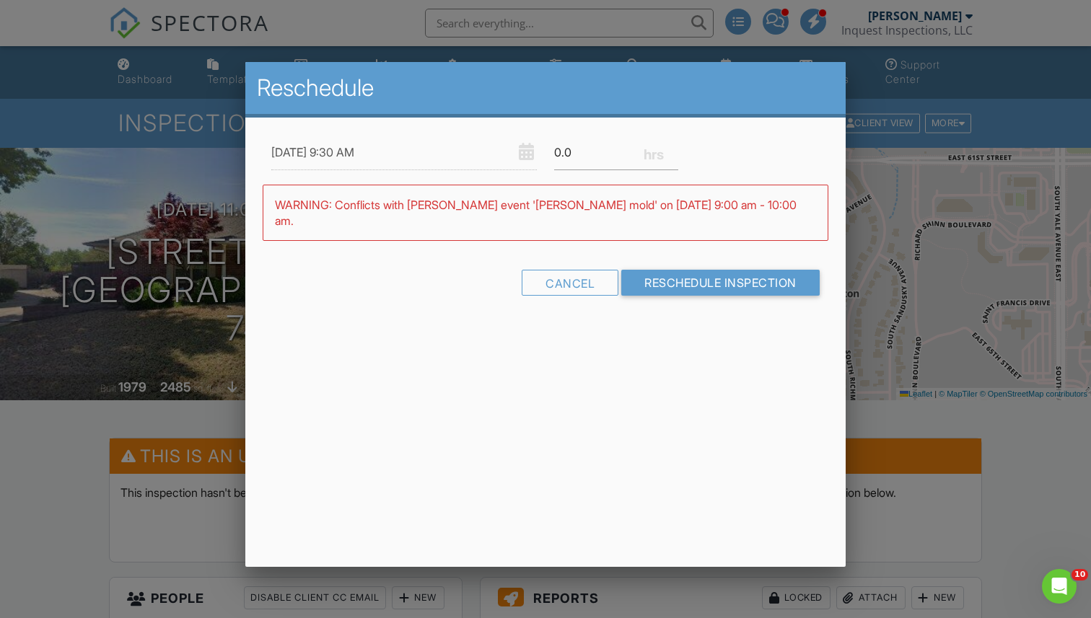
click at [531, 373] on div "Reschedule 09/02/2025 9:30 AM 0.0 Warning: this date/time is in the past. WARNI…" at bounding box center [545, 314] width 600 height 505
click at [616, 141] on input "0.0" at bounding box center [616, 152] width 124 height 35
click at [673, 148] on input "0.5" at bounding box center [616, 152] width 124 height 35
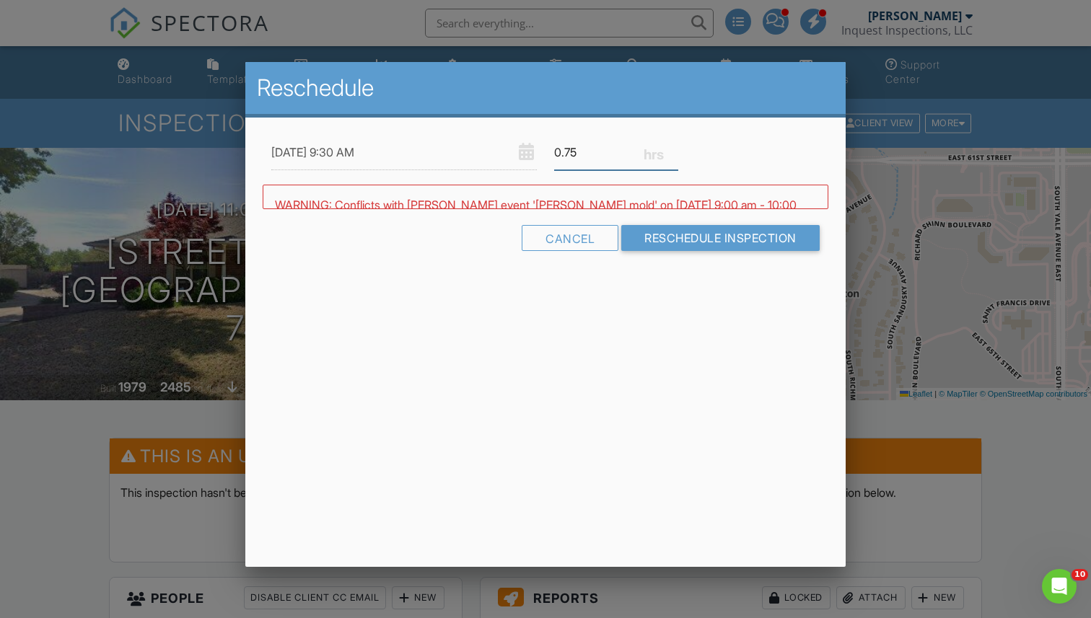
click at [673, 148] on input "0.75" at bounding box center [616, 152] width 124 height 35
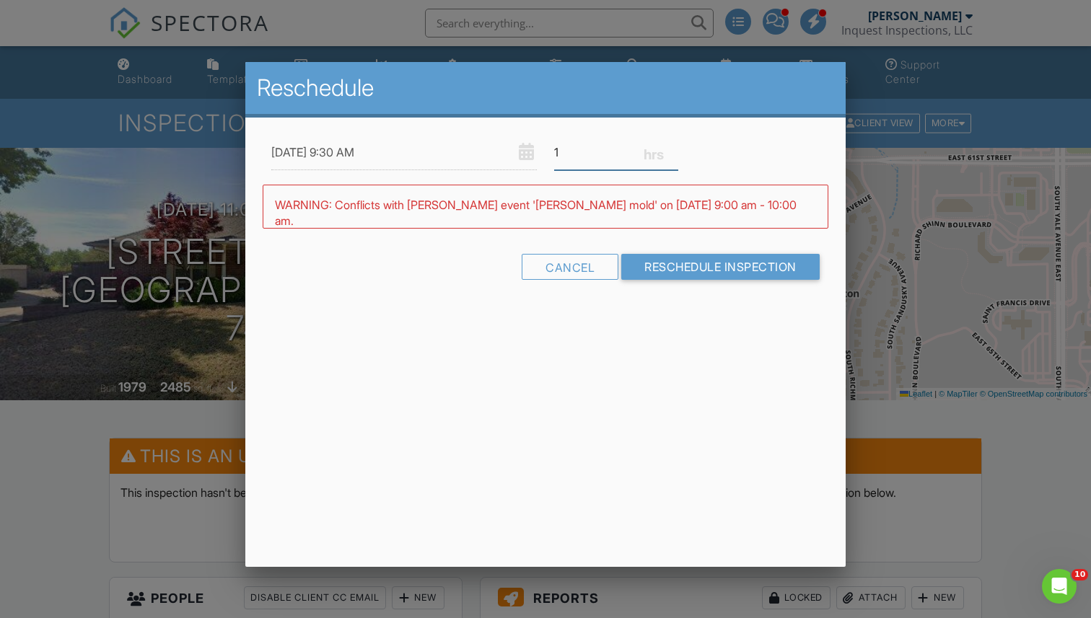
type input "1"
click at [673, 148] on input "1" at bounding box center [616, 152] width 124 height 35
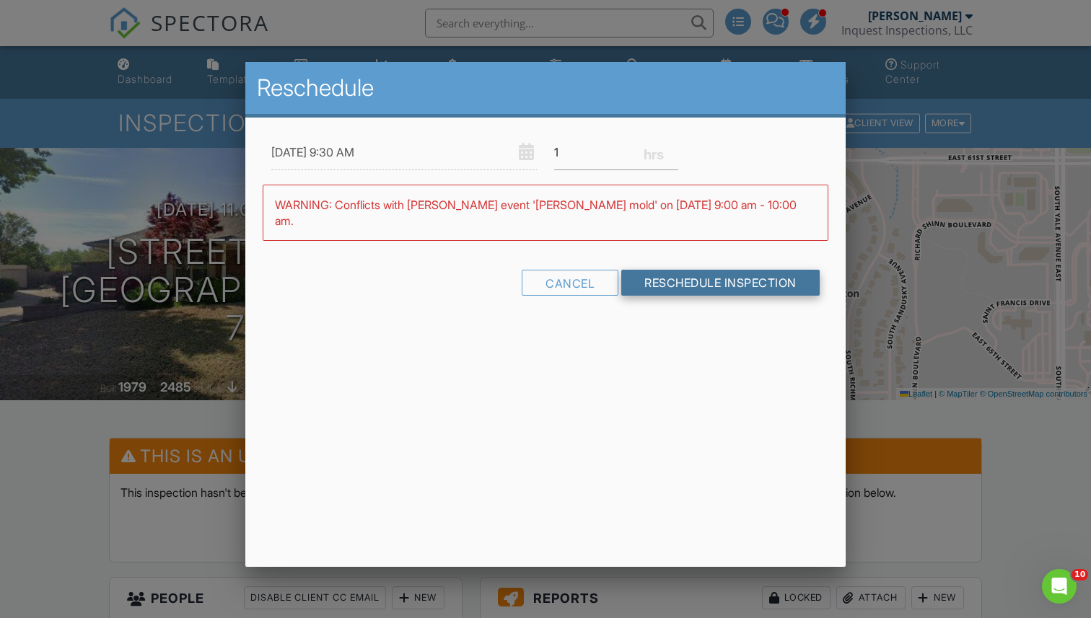
click at [665, 284] on input "Reschedule Inspection" at bounding box center [720, 283] width 198 height 26
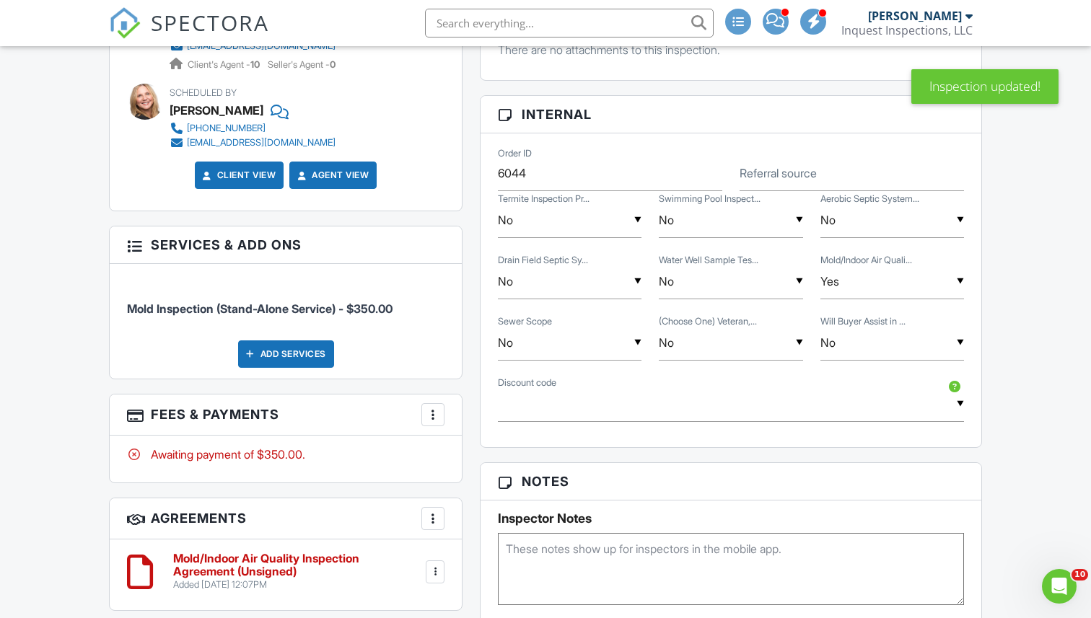
scroll to position [1012, 0]
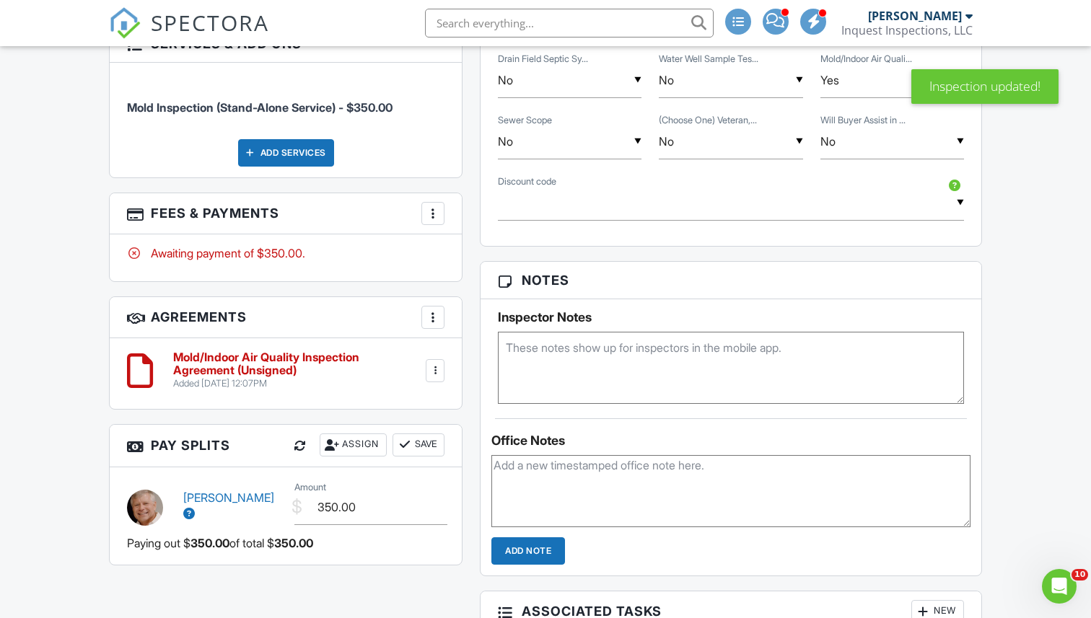
click at [433, 214] on div at bounding box center [433, 213] width 14 height 14
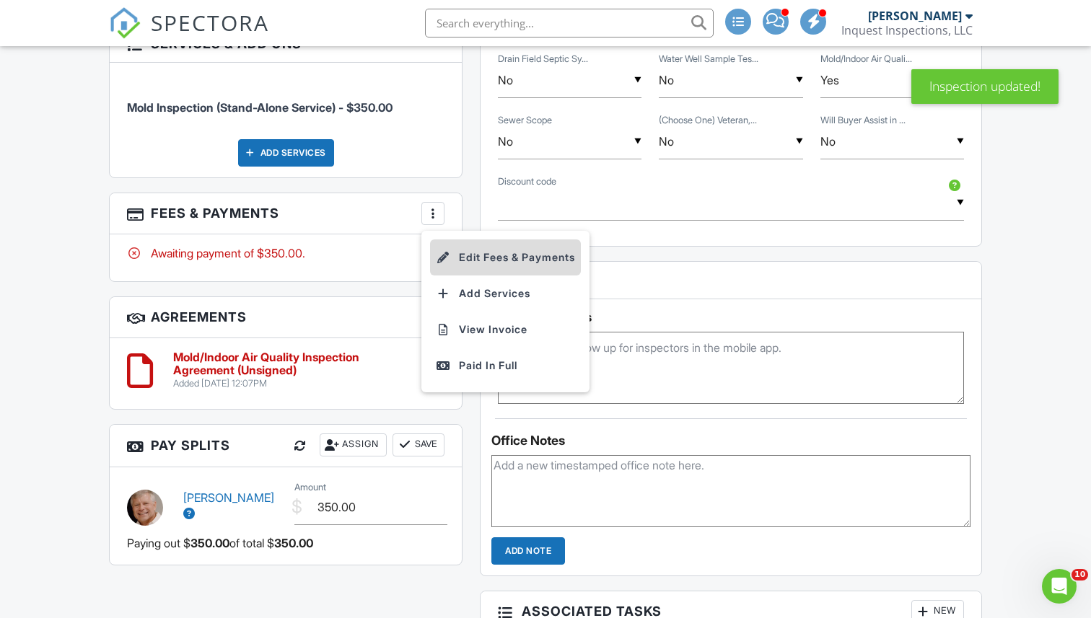
click at [466, 251] on li "Edit Fees & Payments" at bounding box center [505, 258] width 151 height 36
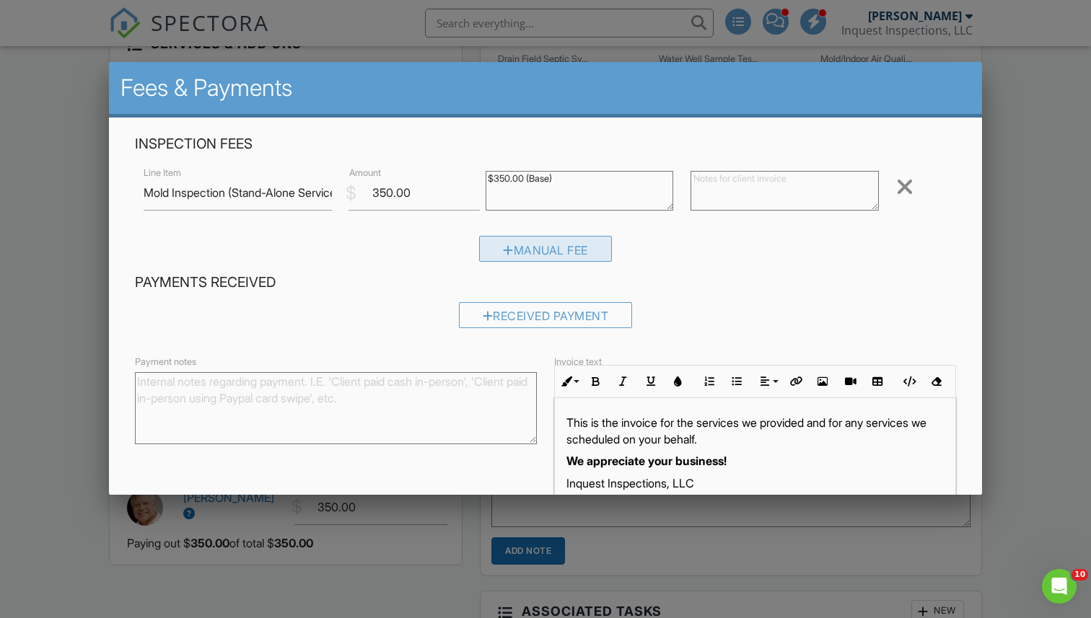
click at [504, 252] on div at bounding box center [508, 250] width 11 height 12
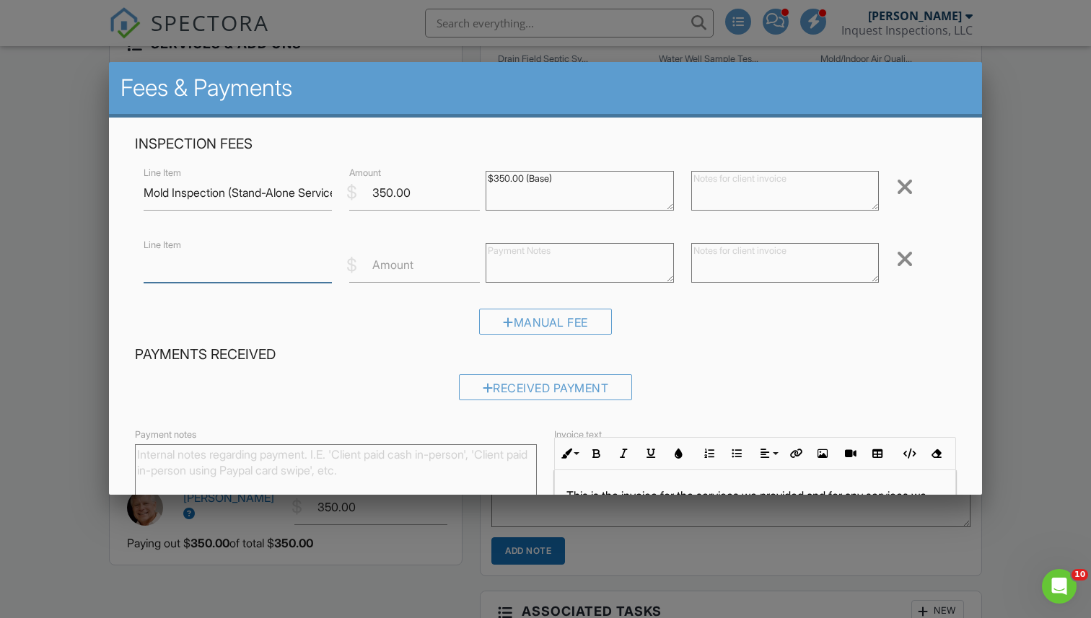
click at [295, 273] on input "Line Item" at bounding box center [238, 265] width 188 height 35
type input "Discount"
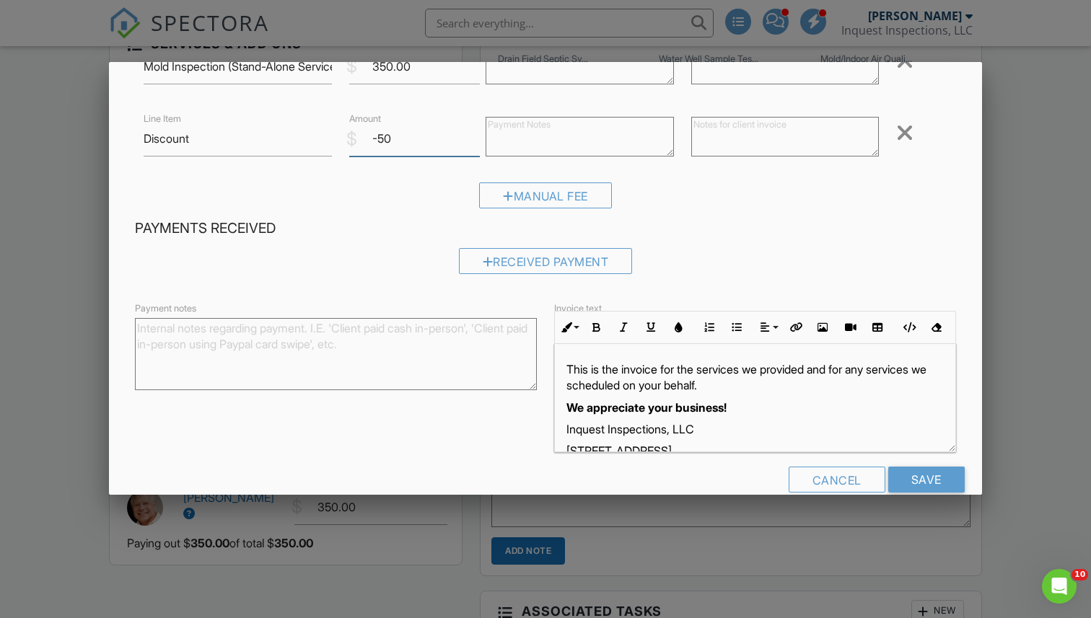
scroll to position [153, 0]
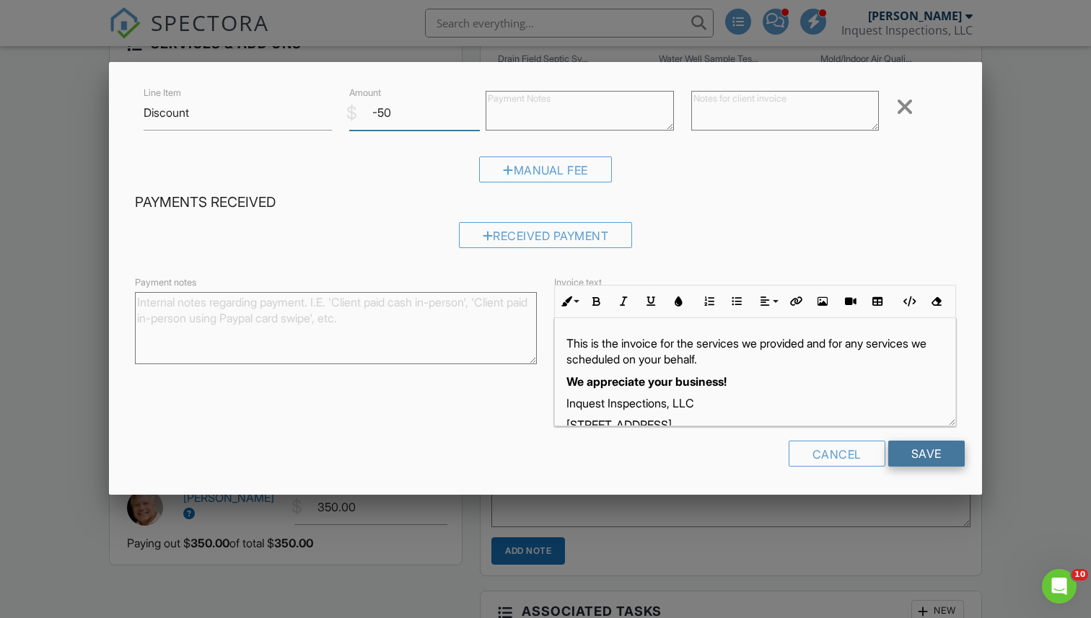
type input "-50"
click at [912, 452] on input "Save" at bounding box center [926, 454] width 76 height 26
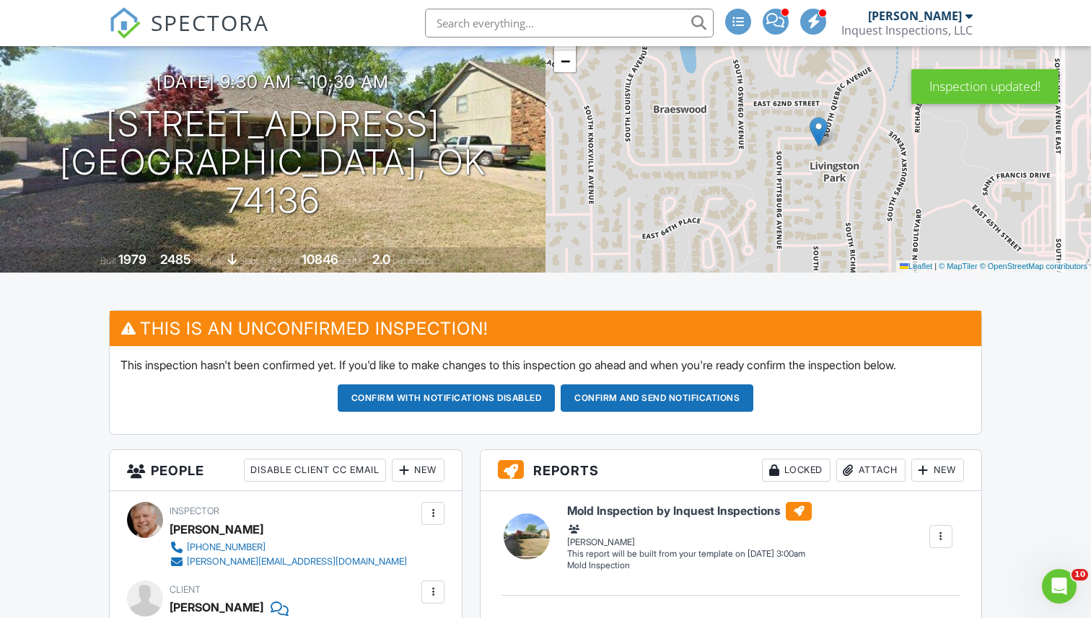
scroll to position [149, 0]
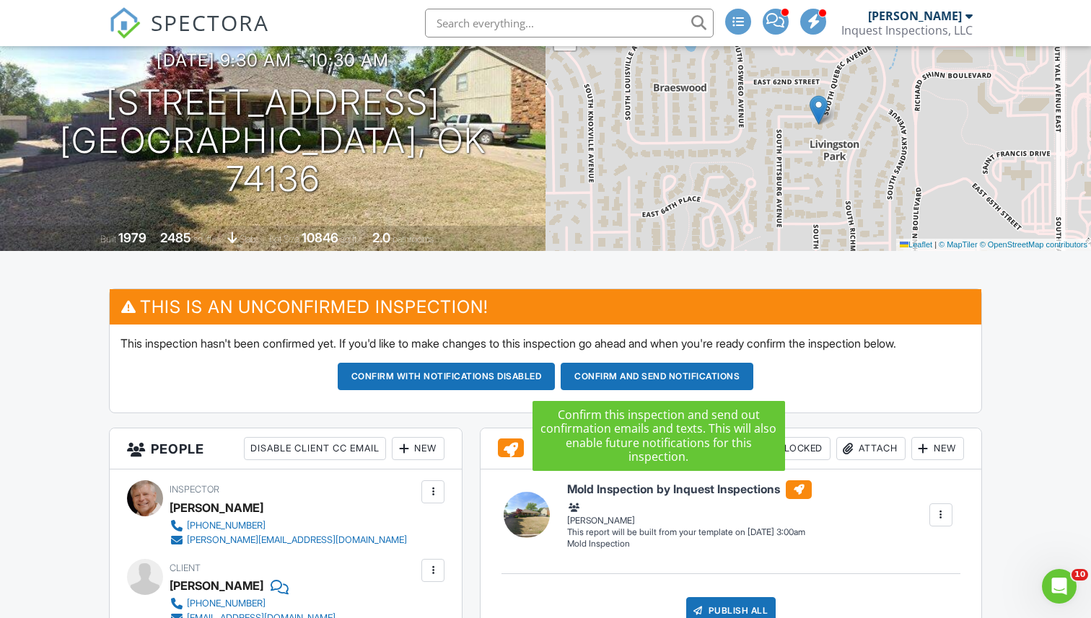
click at [556, 380] on button "Confirm and send notifications" at bounding box center [447, 376] width 218 height 27
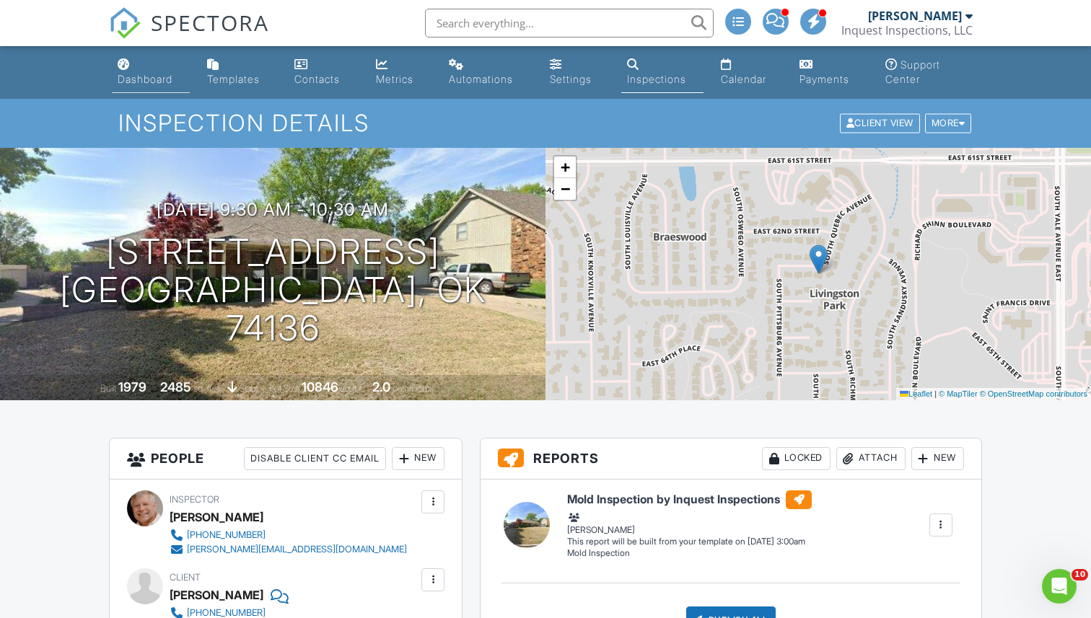
click at [148, 77] on div "Dashboard" at bounding box center [145, 79] width 55 height 12
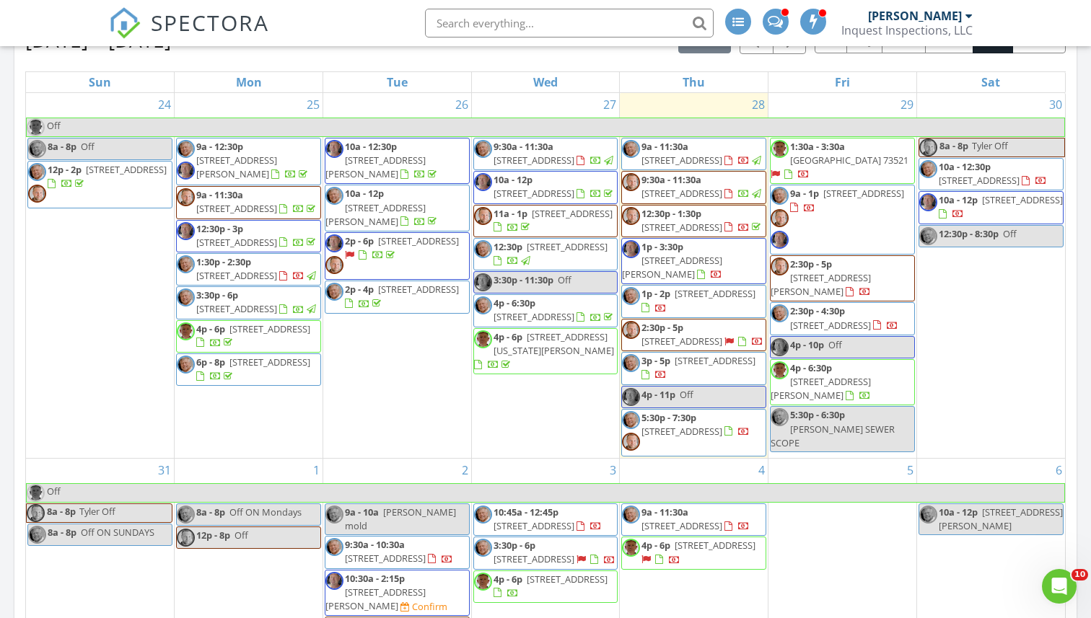
click at [1087, 277] on div "Today Todd Willis 9:00 am 2012 N Santa Fe Ave, Tulsa, OK 74127 Todd Willis 22 m…" at bounding box center [545, 178] width 1091 height 1313
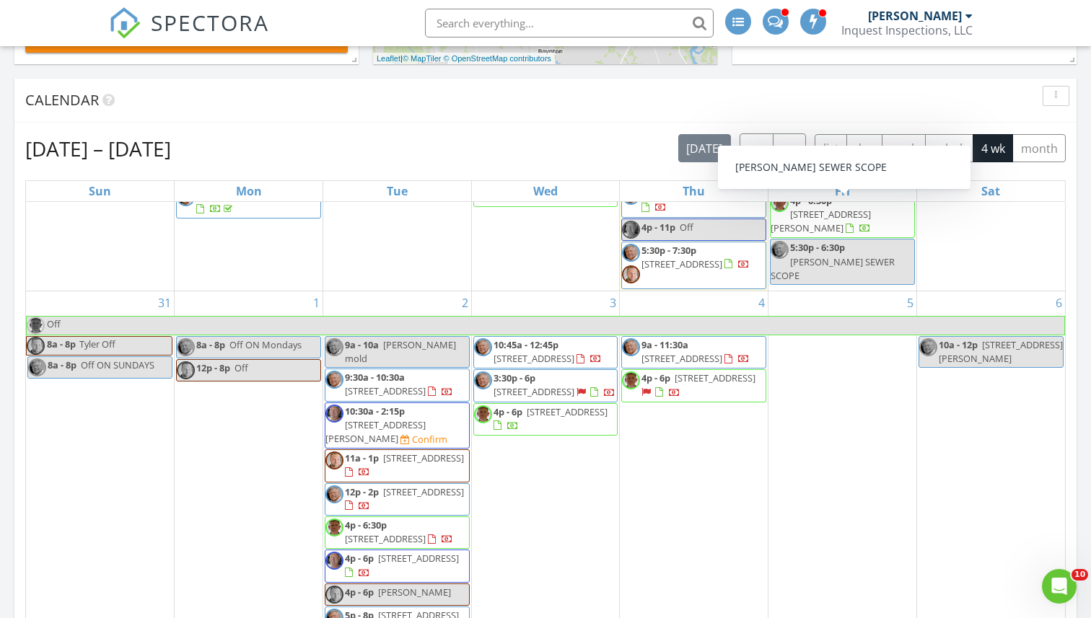
scroll to position [566, 0]
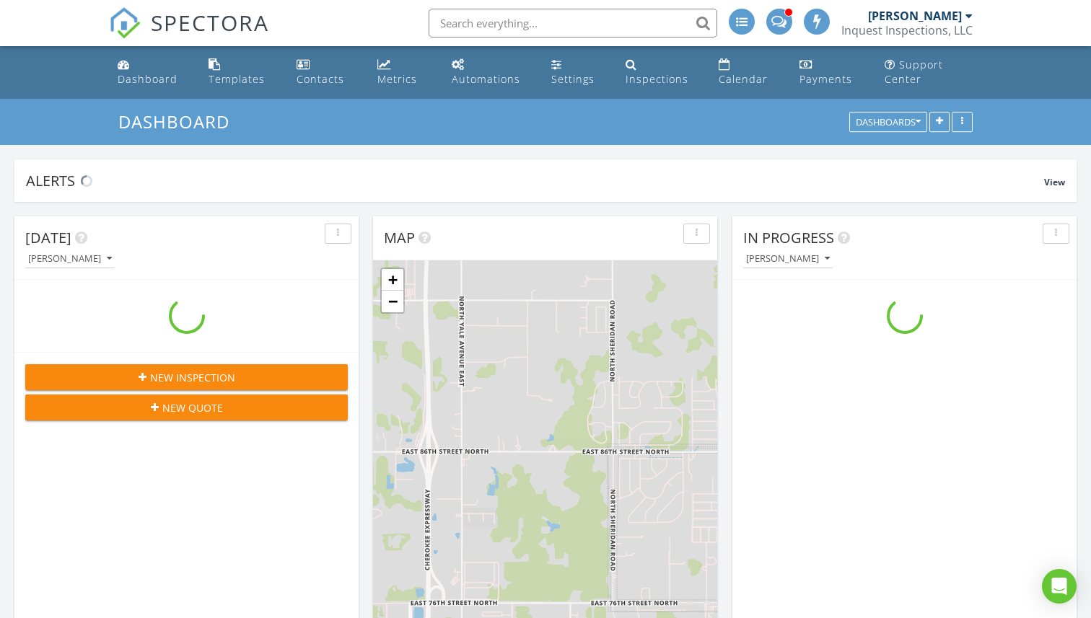
scroll to position [1314, 1092]
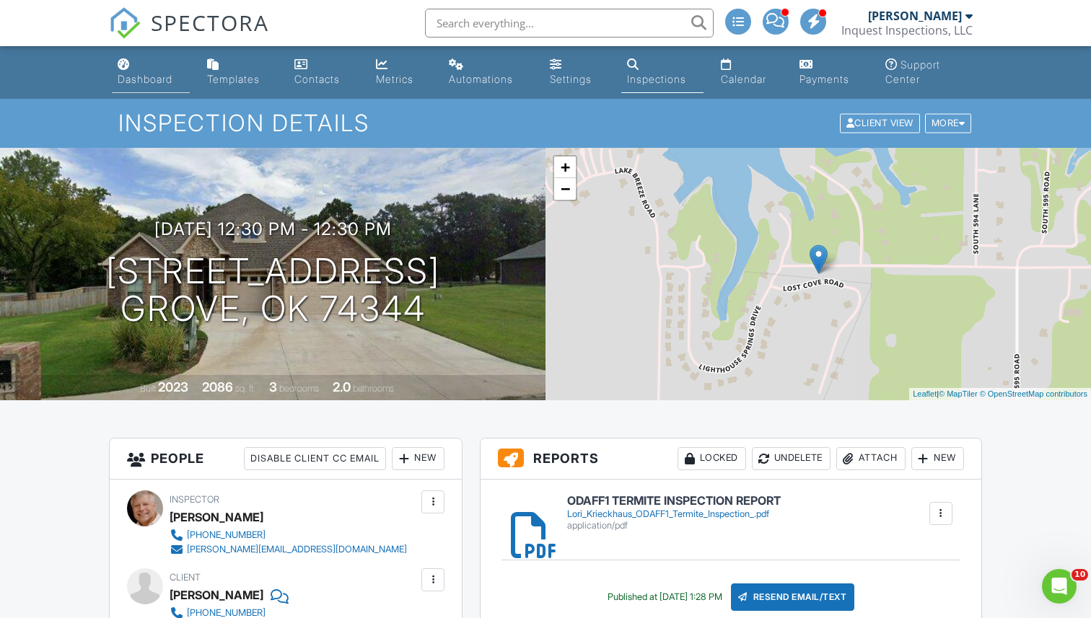
click at [150, 76] on div "Dashboard" at bounding box center [145, 79] width 55 height 12
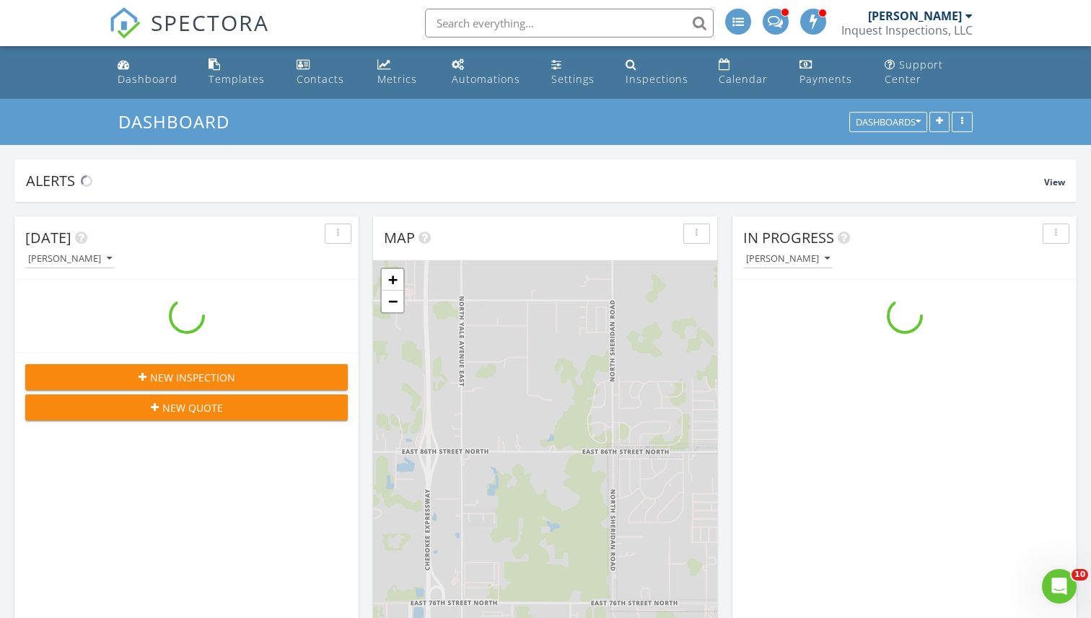
scroll to position [1314, 1092]
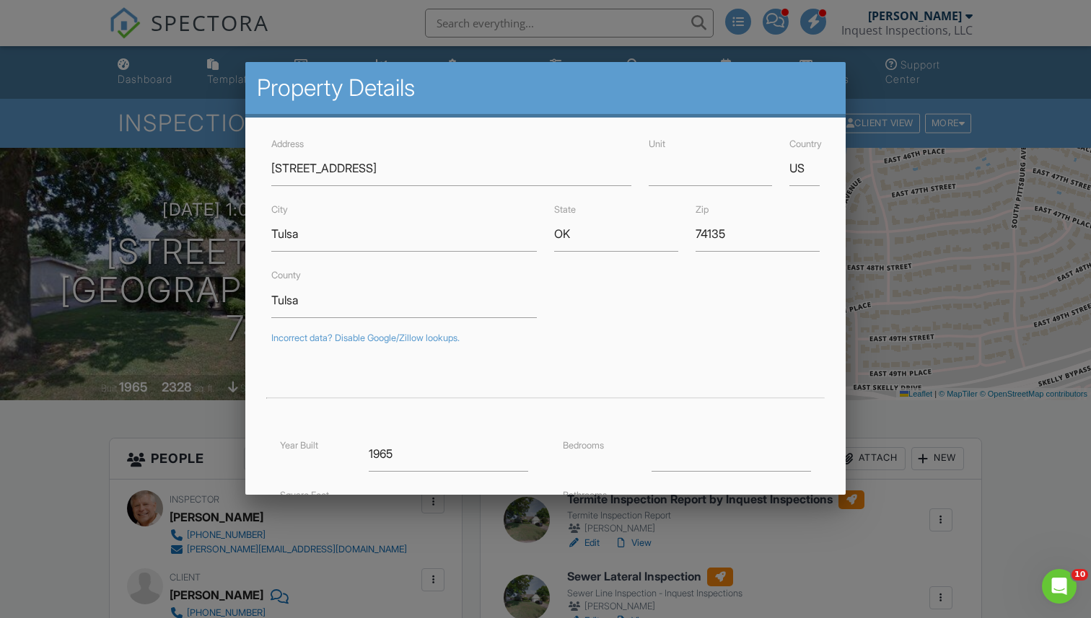
click at [208, 415] on div at bounding box center [545, 314] width 1091 height 773
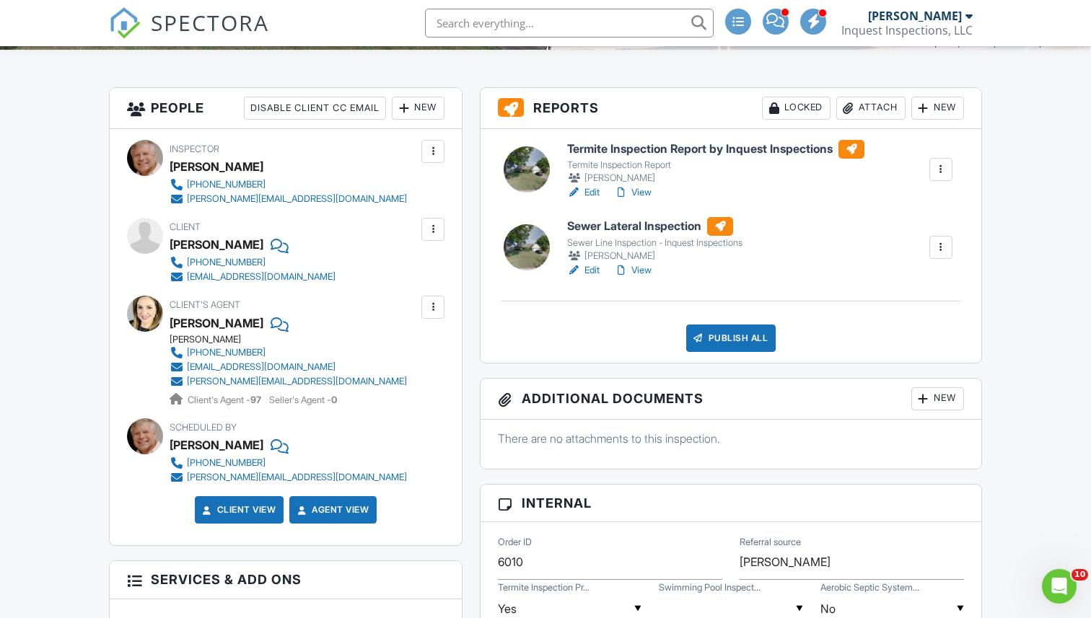
scroll to position [366, 0]
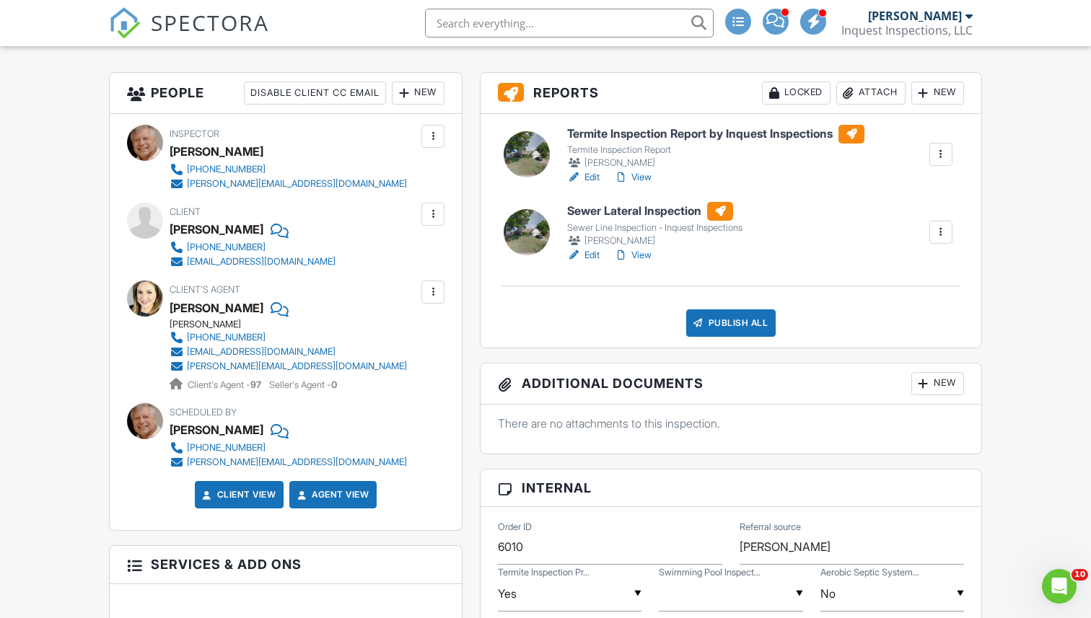
click at [593, 255] on link "Edit" at bounding box center [583, 255] width 32 height 14
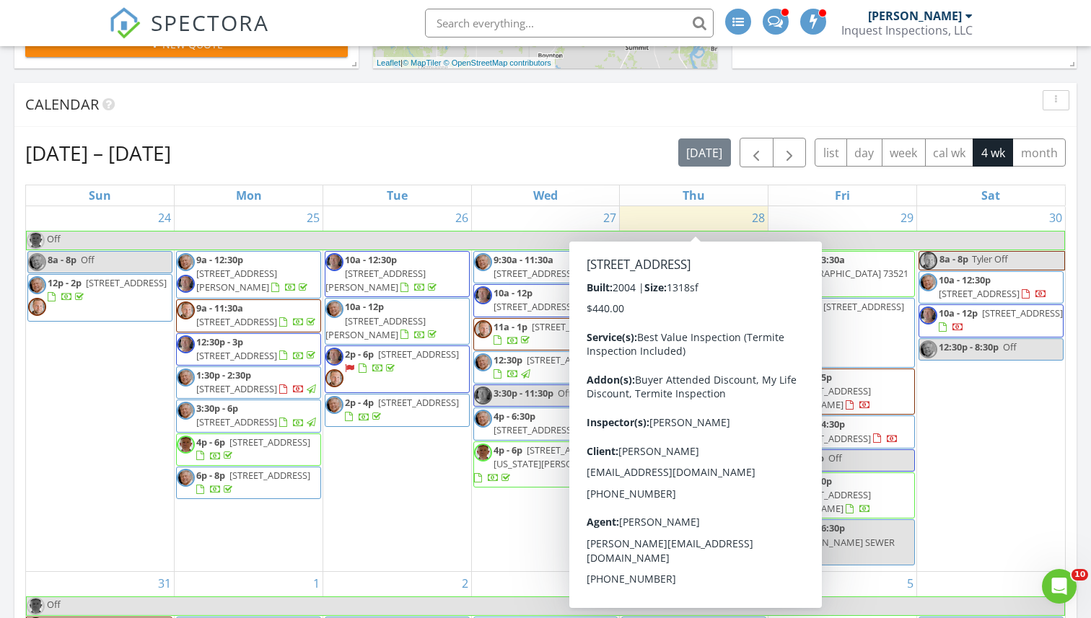
scroll to position [1314, 1092]
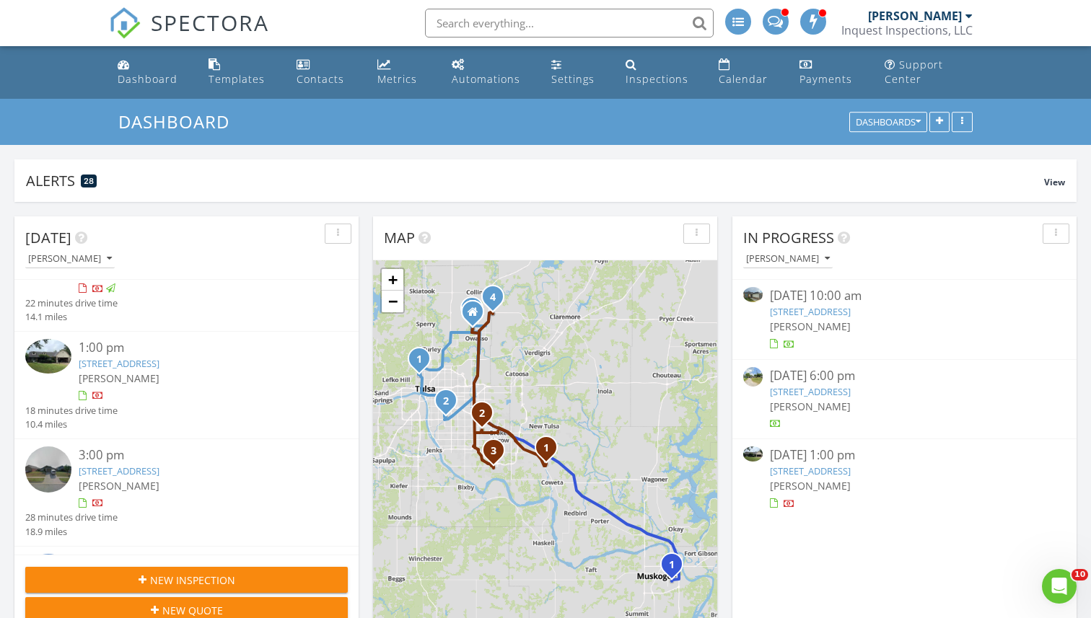
scroll to position [45, 0]
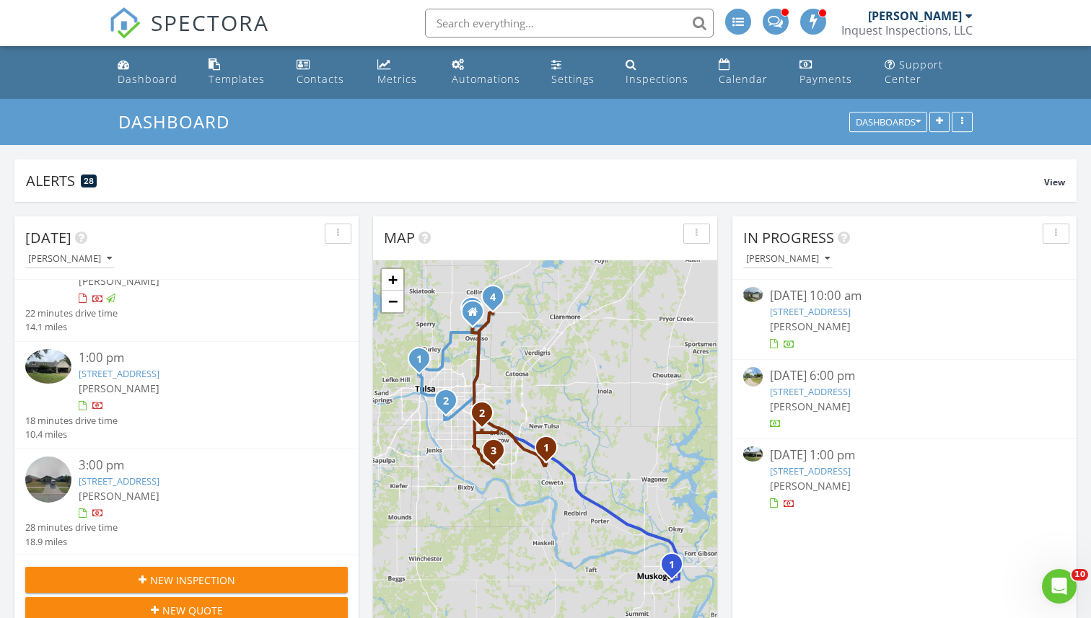
click at [50, 362] on img at bounding box center [48, 366] width 46 height 35
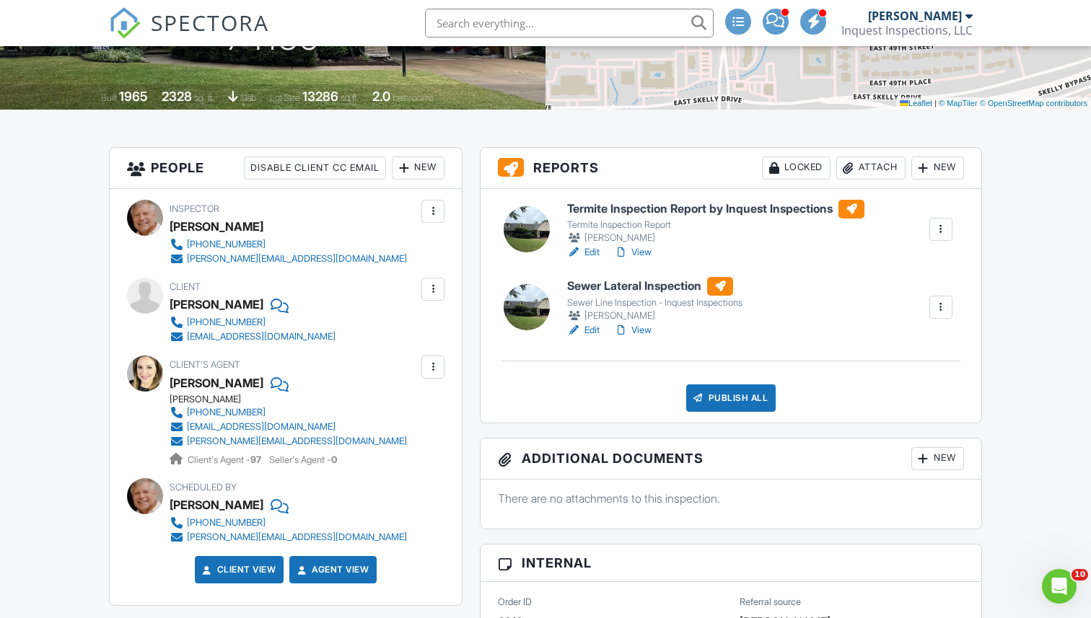
click at [588, 251] on link "Edit" at bounding box center [583, 252] width 32 height 14
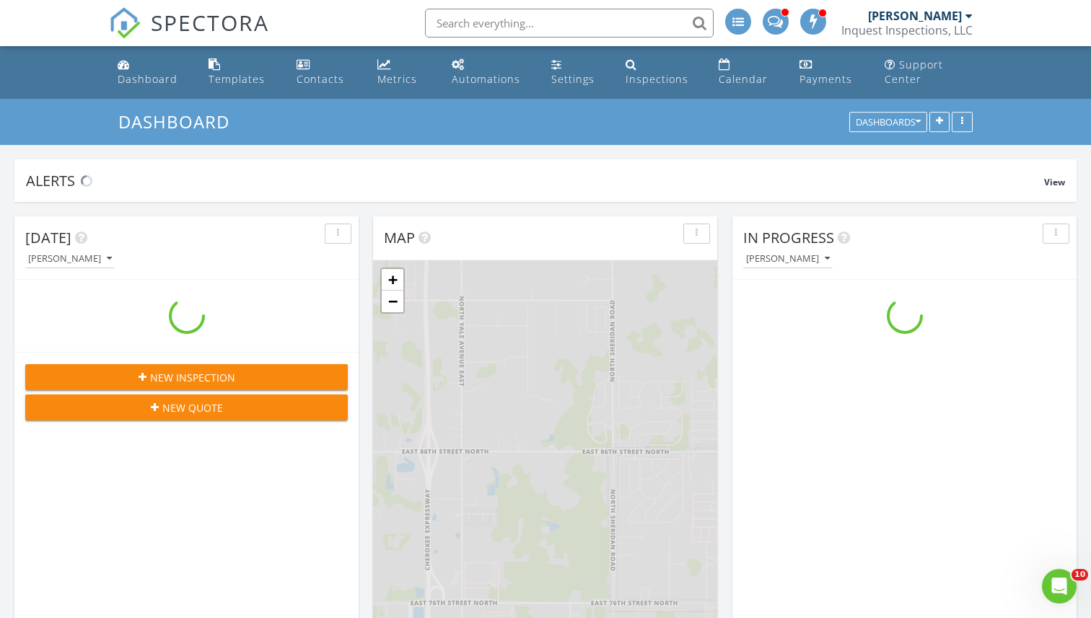
scroll to position [1314, 1092]
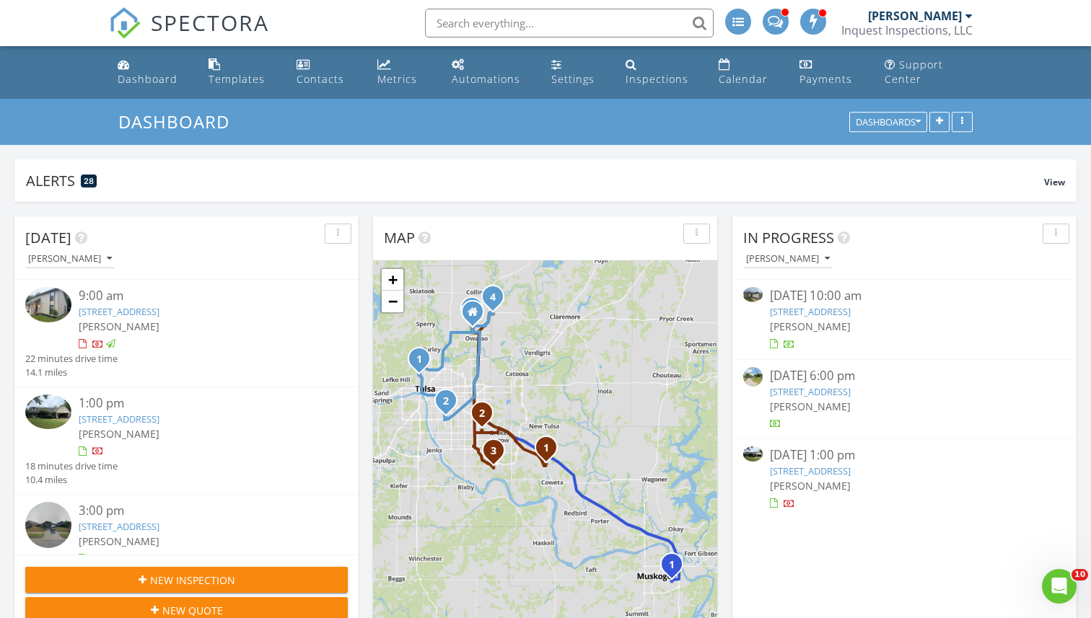
click at [62, 411] on img at bounding box center [48, 412] width 46 height 35
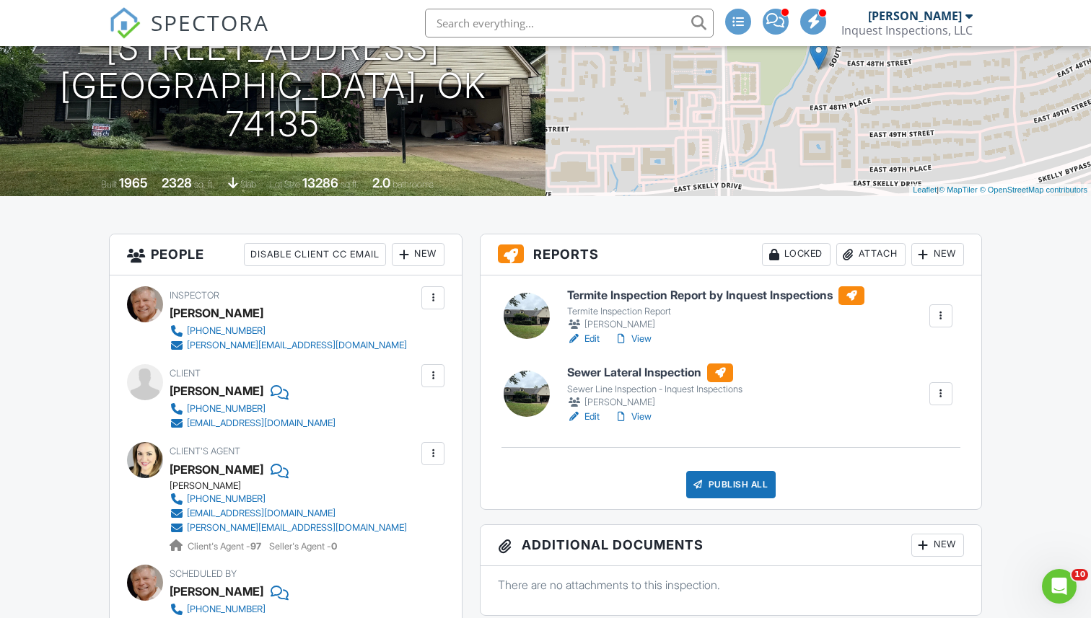
click at [862, 254] on div "Attach" at bounding box center [870, 254] width 69 height 23
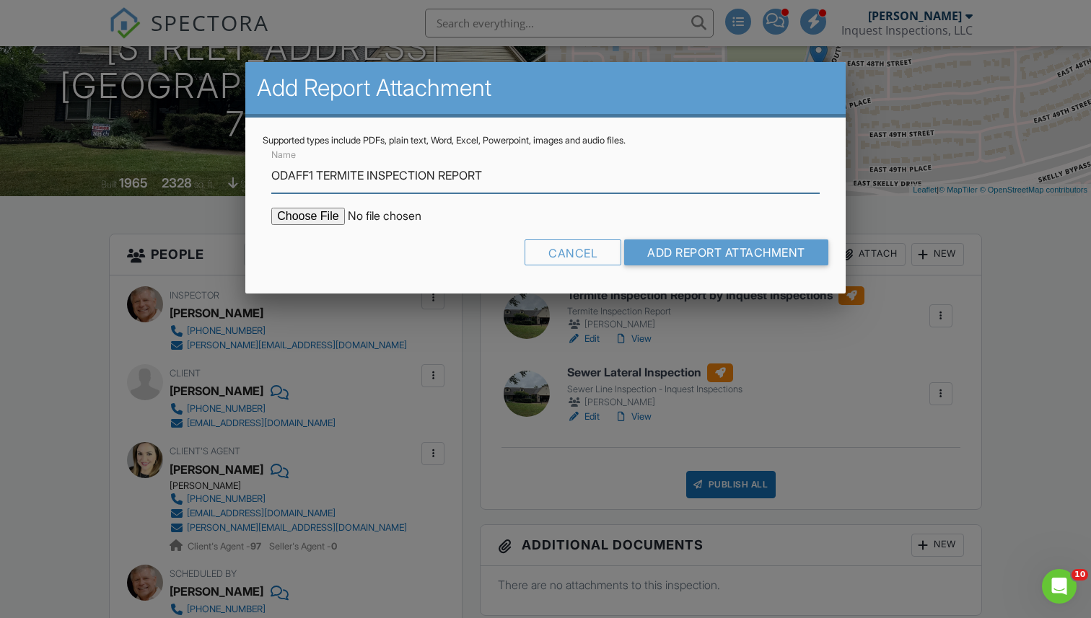
type input "ODAFF1 TERMITE INSPECTION REPORT"
click at [304, 213] on input "file" at bounding box center [393, 216] width 245 height 17
type input "C:\fakepath\Anna Wallace ODAFF1 Termite Inspection .pdf"
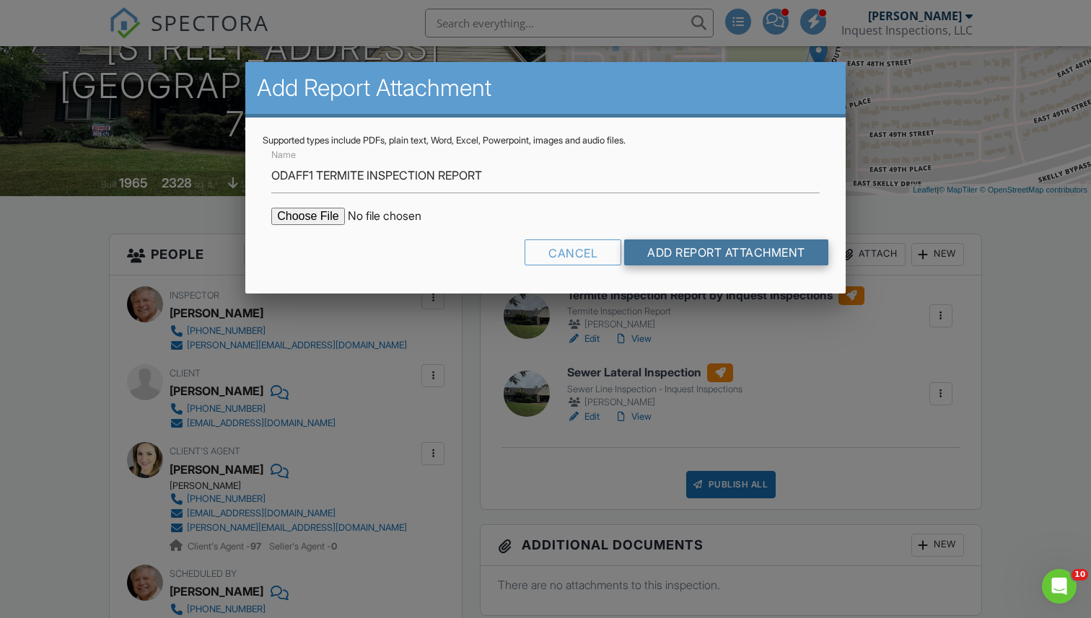
click at [707, 256] on input "Add Report Attachment" at bounding box center [726, 253] width 204 height 26
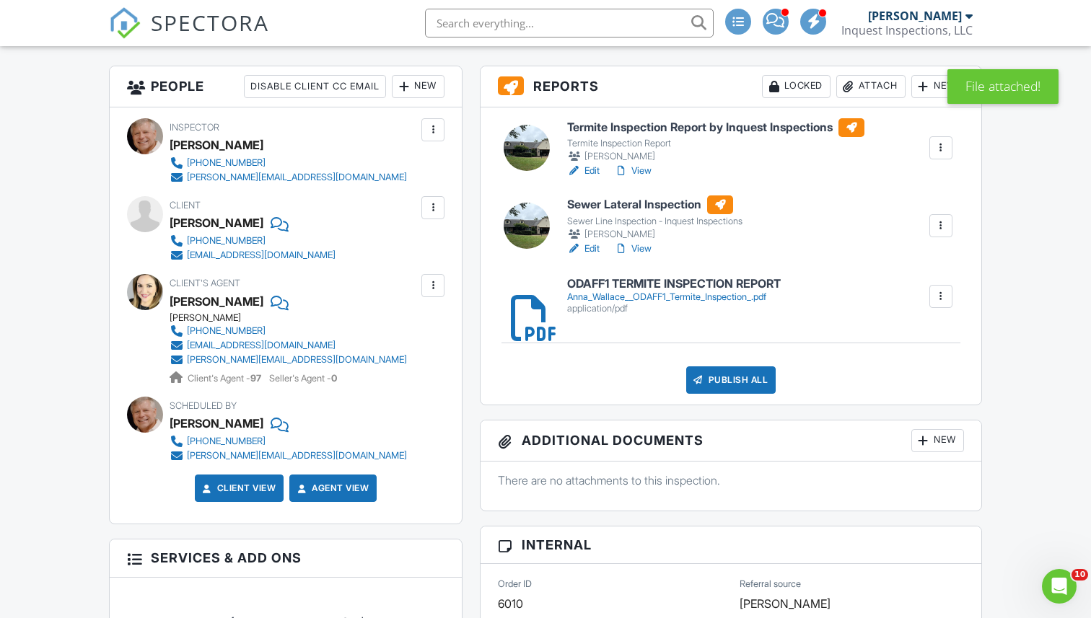
scroll to position [367, 0]
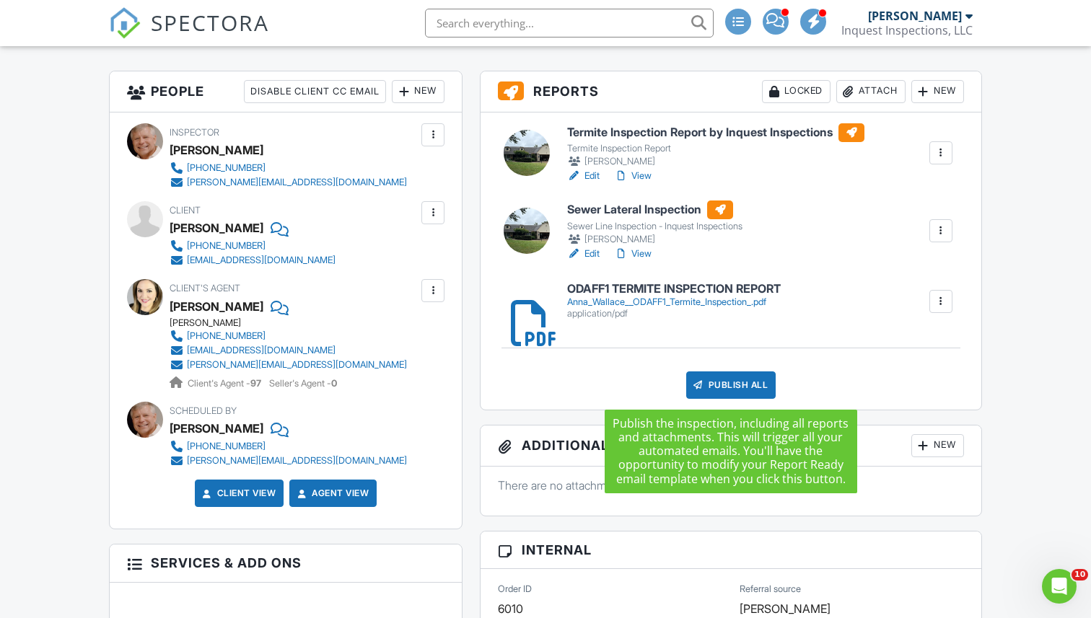
click at [724, 386] on div "Publish All" at bounding box center [731, 385] width 90 height 27
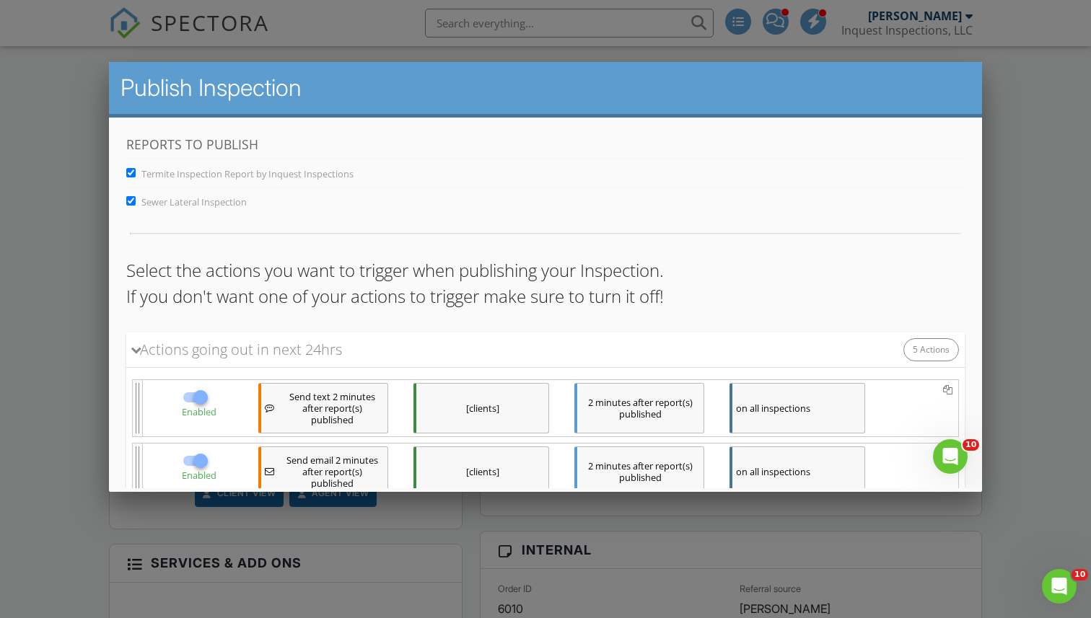
scroll to position [299, 0]
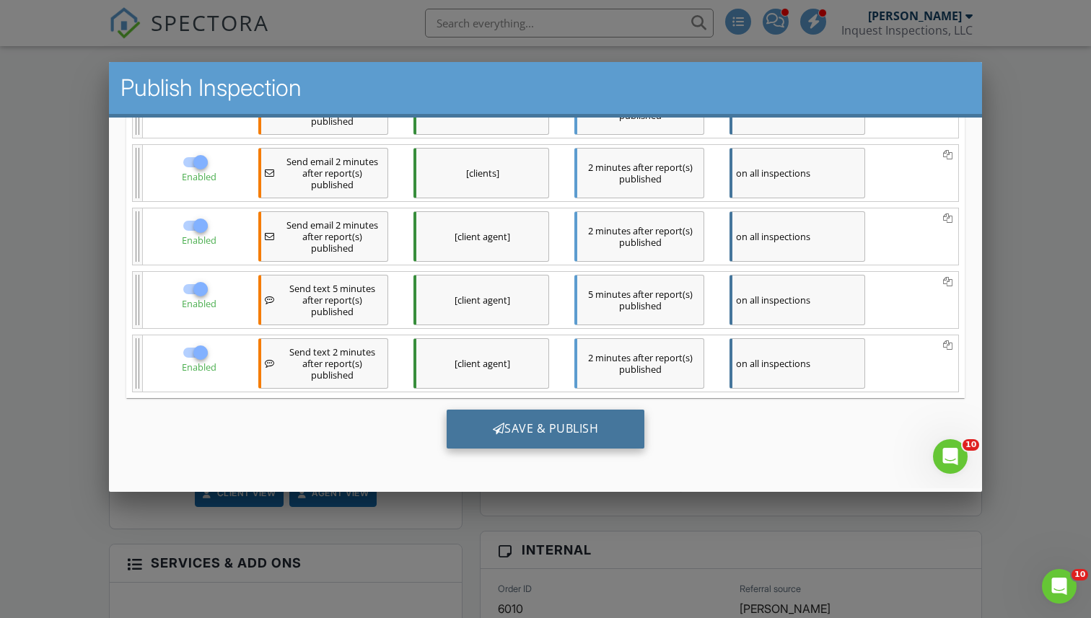
click at [540, 434] on div "Save & Publish" at bounding box center [546, 428] width 198 height 39
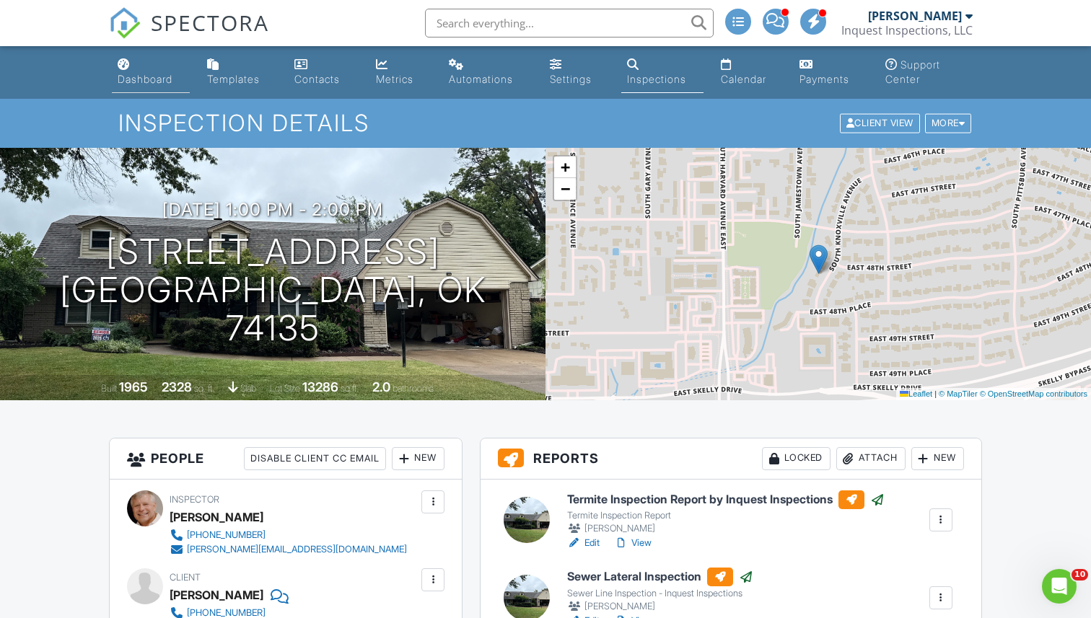
click at [145, 78] on div "Dashboard" at bounding box center [145, 79] width 55 height 12
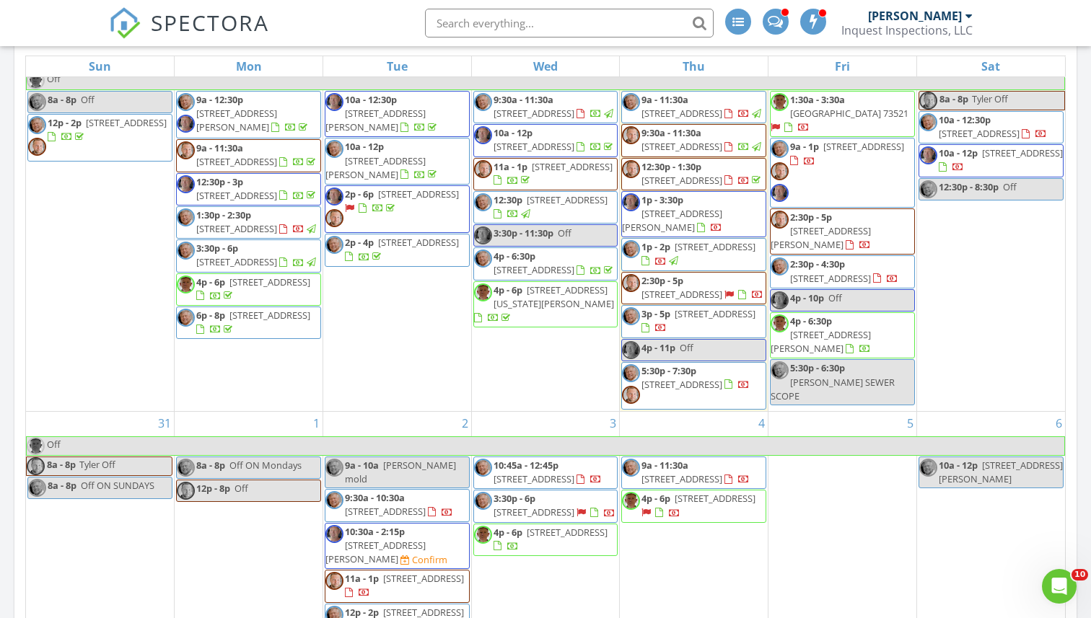
scroll to position [32, 0]
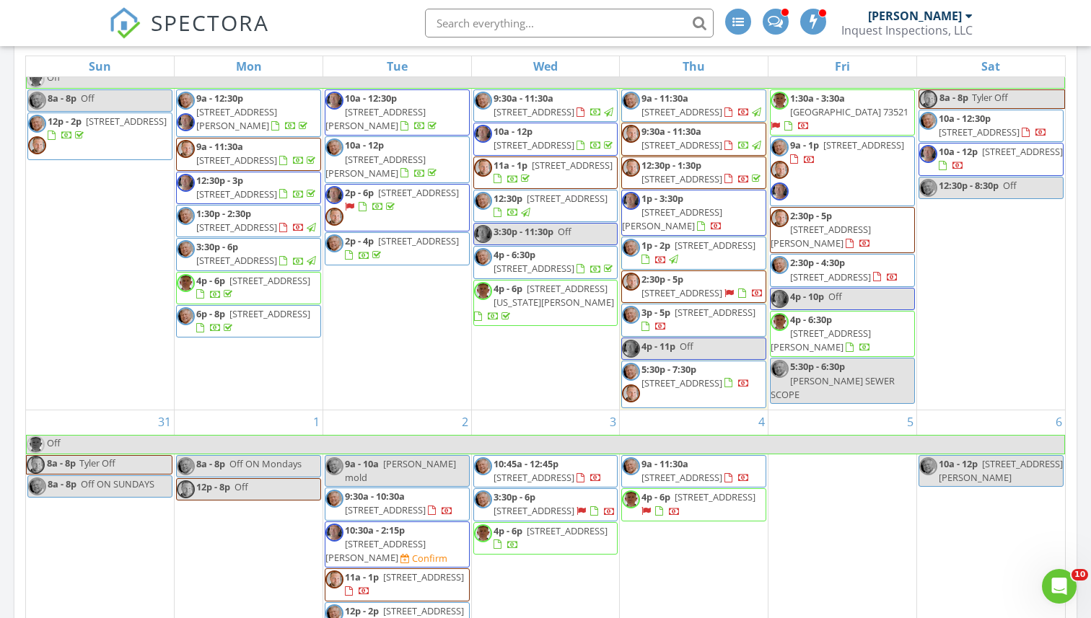
click at [519, 20] on input "text" at bounding box center [569, 23] width 289 height 29
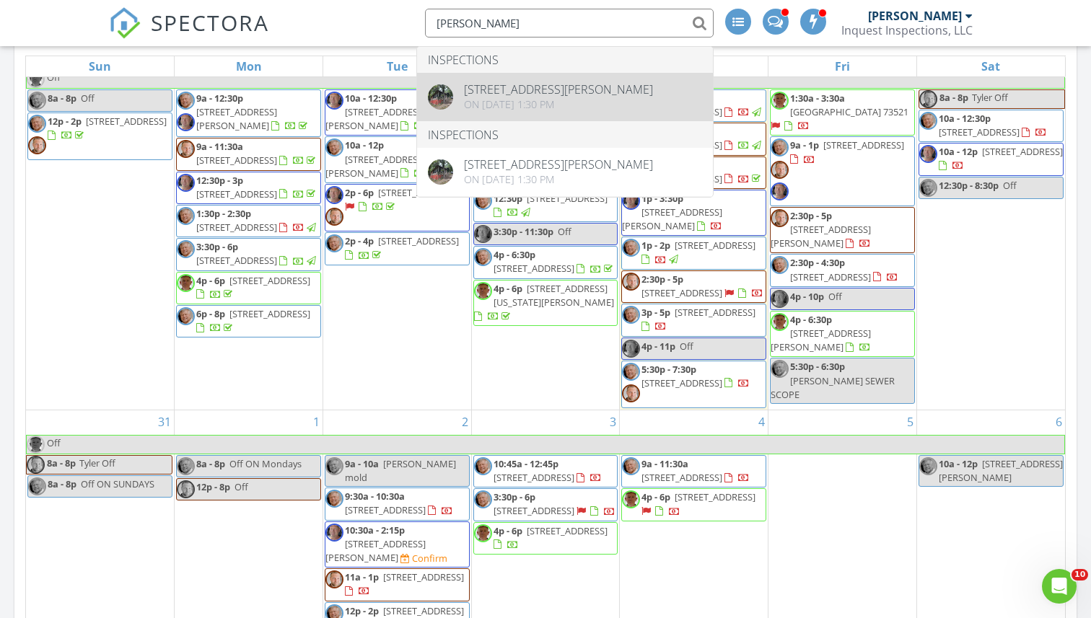
type input "RUARK"
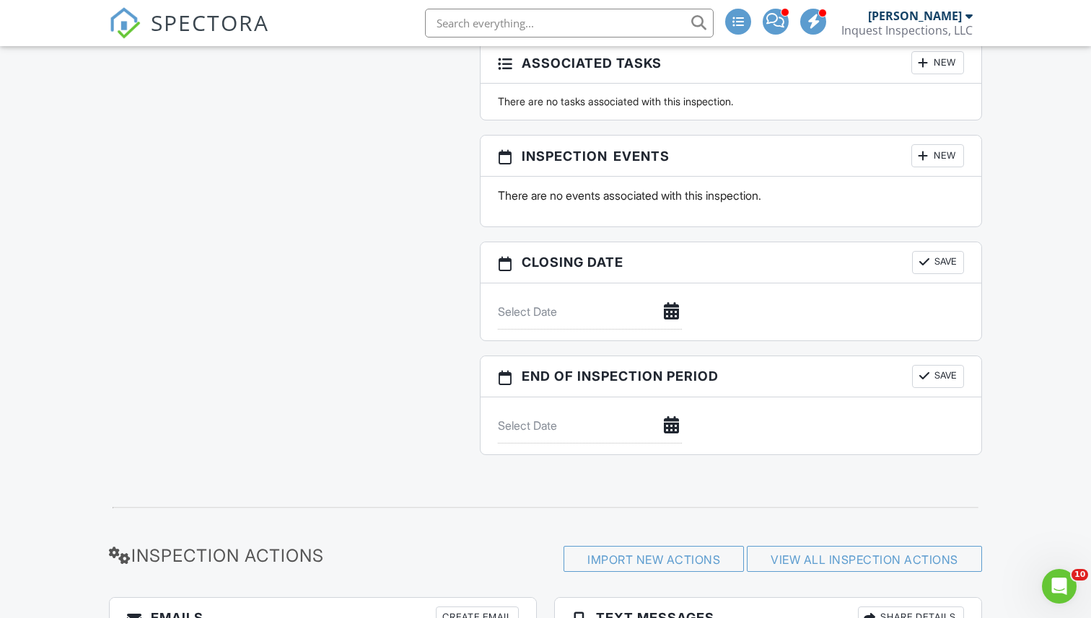
scroll to position [2417, 0]
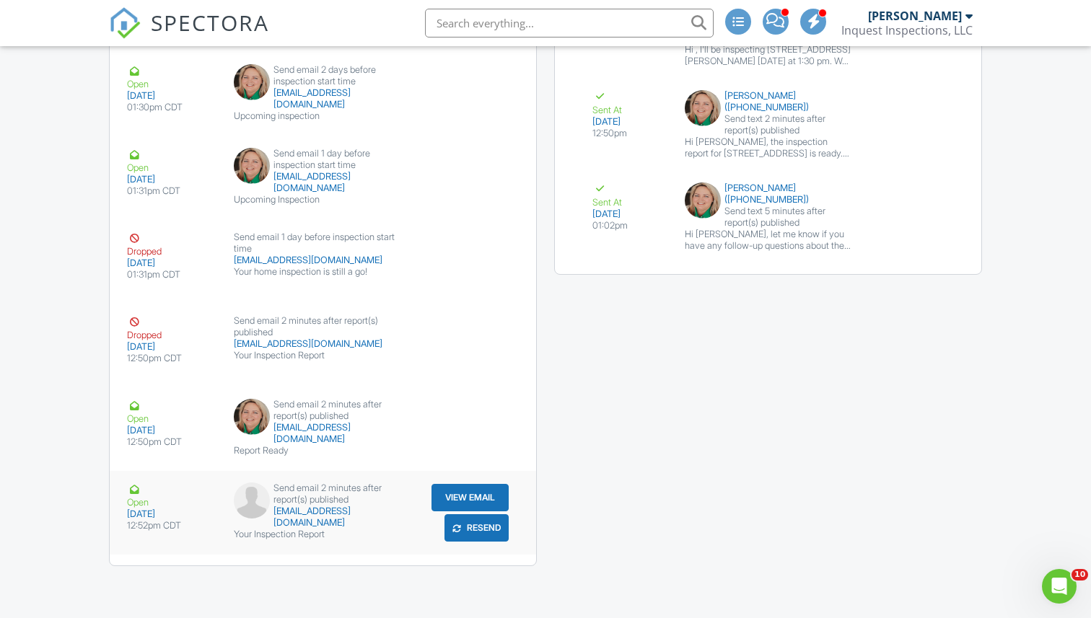
click at [470, 375] on button "Resend" at bounding box center [476, 360] width 64 height 27
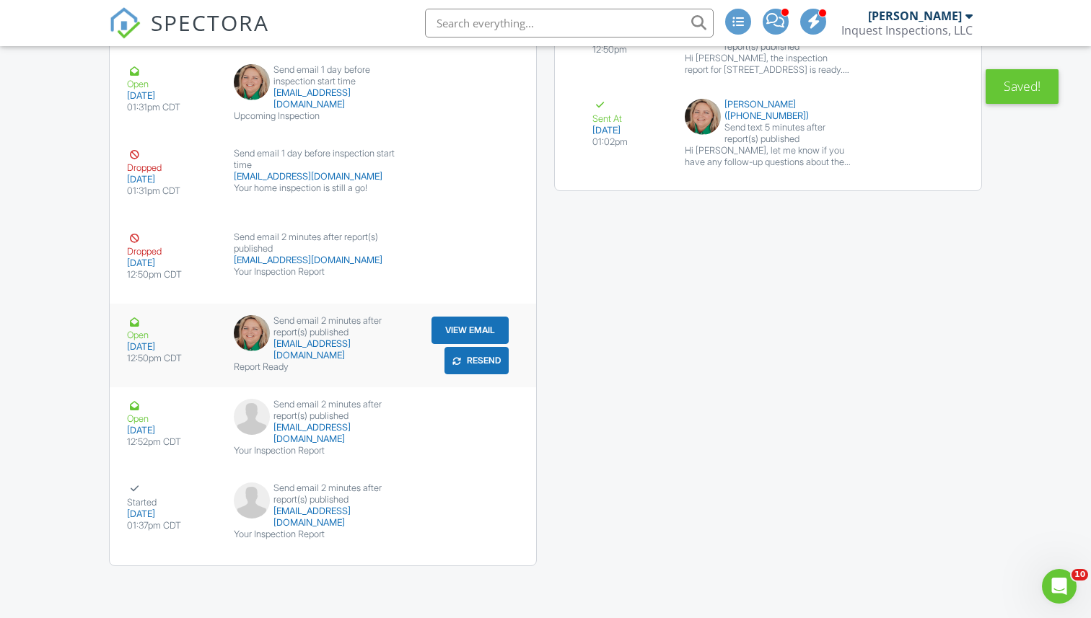
click at [473, 360] on button "Resend" at bounding box center [476, 360] width 64 height 27
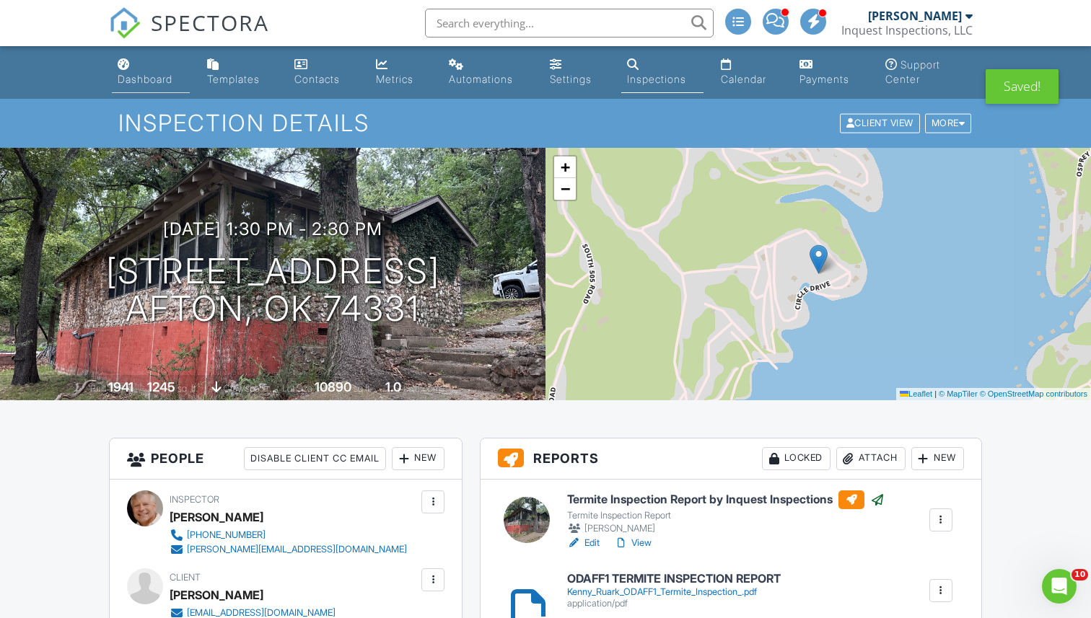
click at [147, 81] on div "Dashboard" at bounding box center [145, 79] width 55 height 12
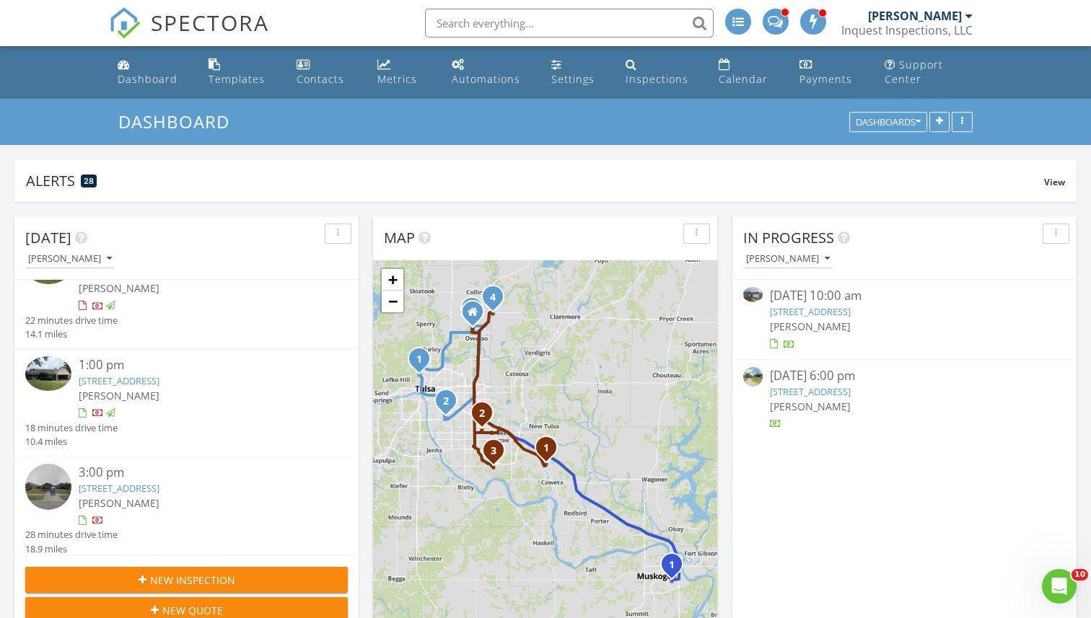
scroll to position [154, 0]
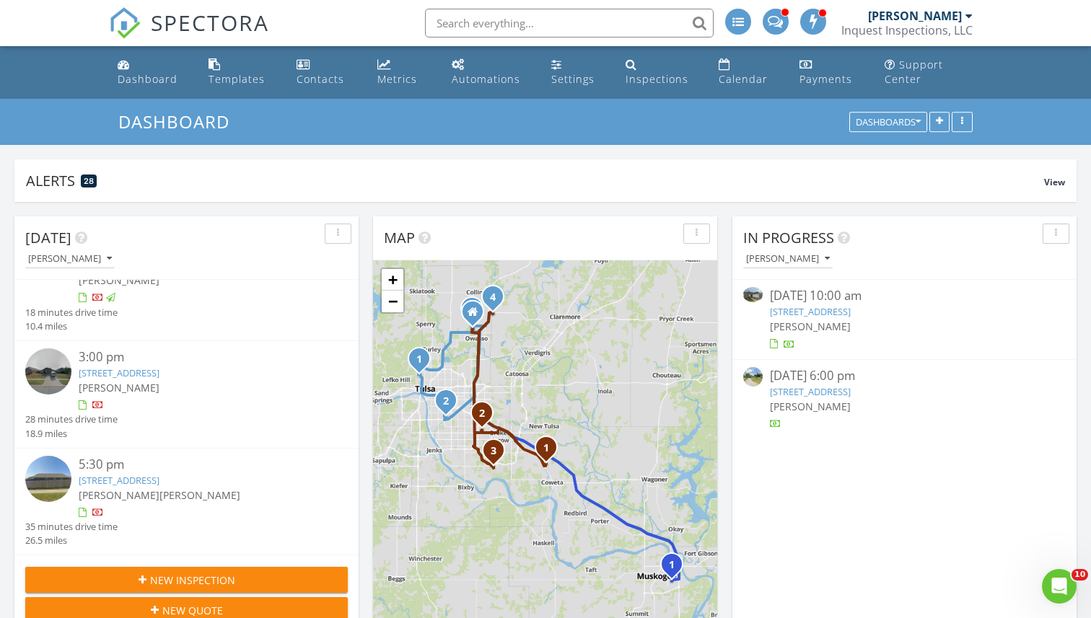
click at [460, 26] on input "text" at bounding box center [569, 23] width 289 height 29
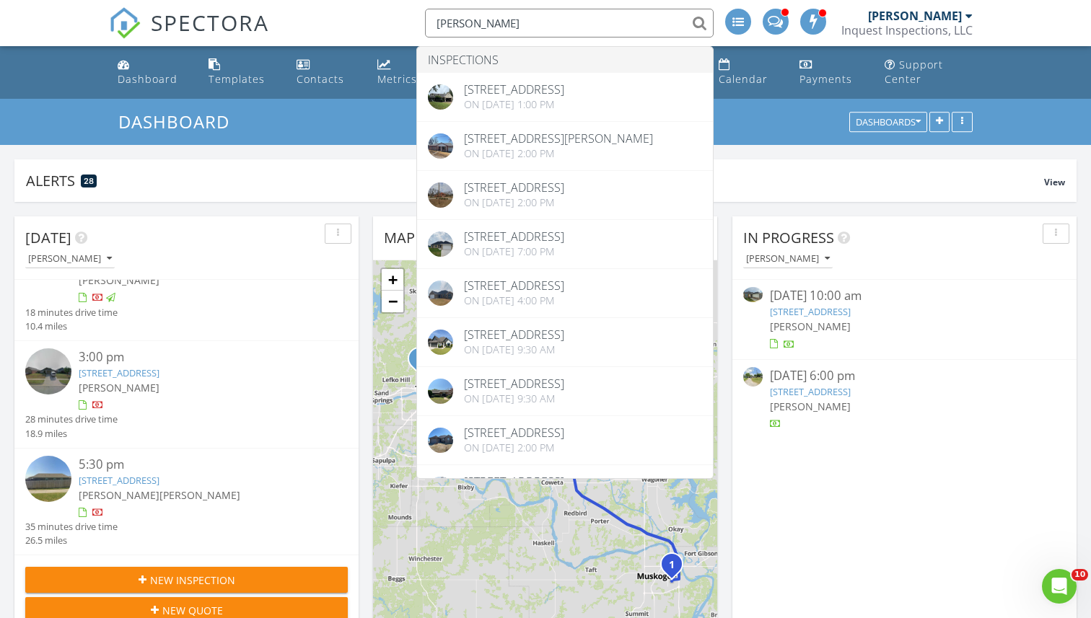
type input "[PERSON_NAME]"
